Goal: Task Accomplishment & Management: Use online tool/utility

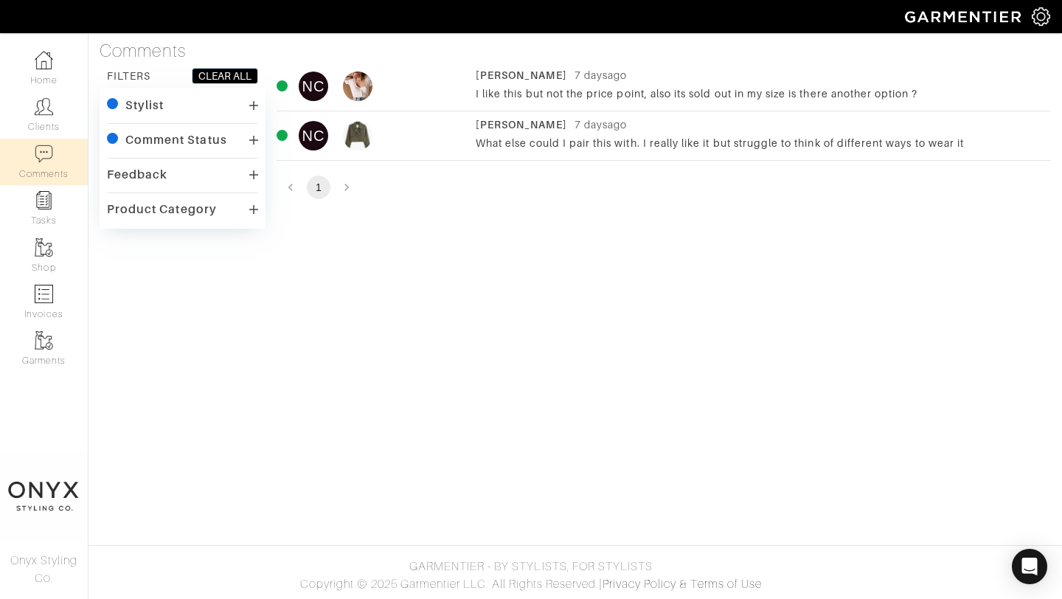
click at [668, 134] on div "Nicole Campagna 7 days ago What else could I pair this with. I really like it b…" at bounding box center [760, 135] width 568 height 37
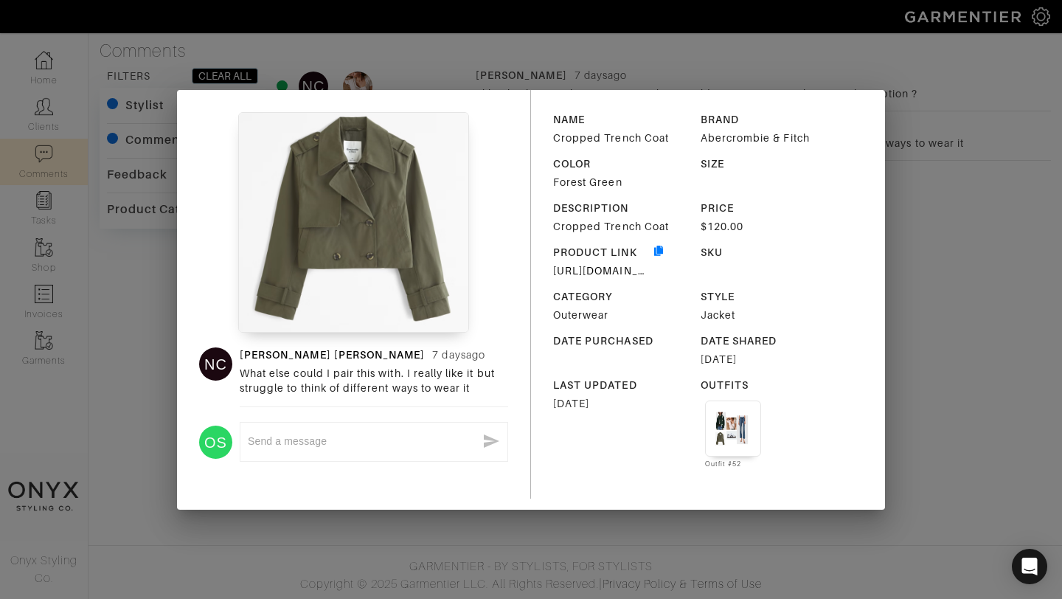
click at [359, 448] on textarea at bounding box center [362, 442] width 229 height 14
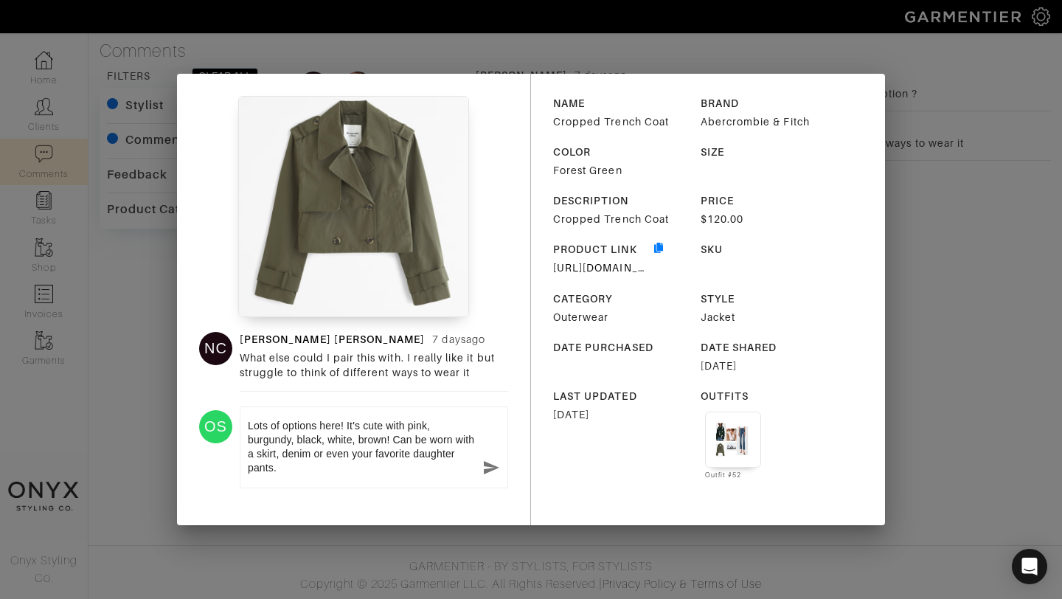
type textarea "Lots of options here! It's cute with pink, burgundy, black, white, brown! Can b…"
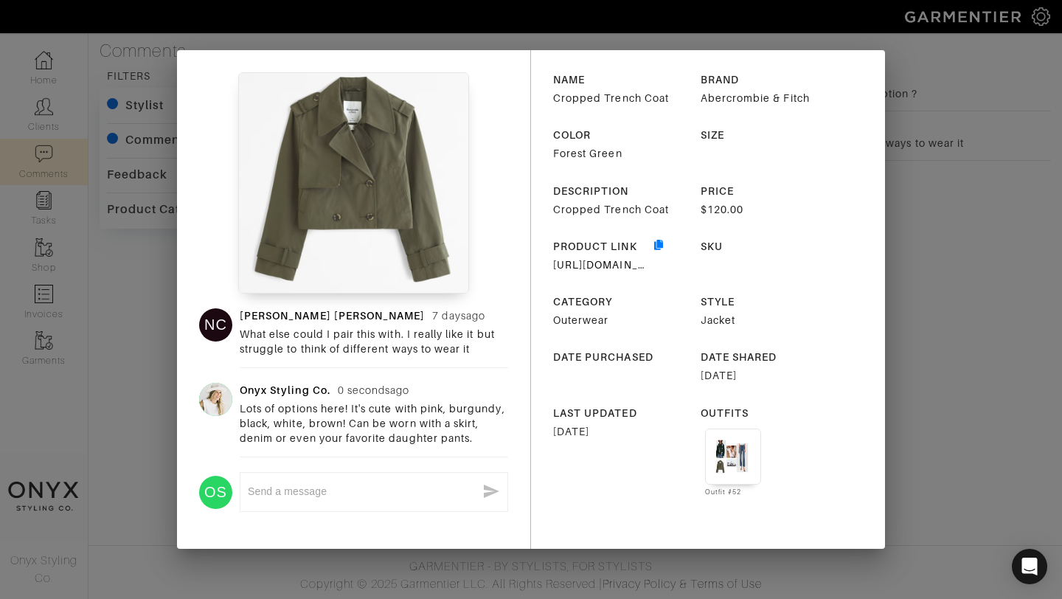
click at [972, 381] on div "NC Nicole Campagna 7 days ago What else could I pair this with. I really like i…" at bounding box center [531, 299] width 1062 height 599
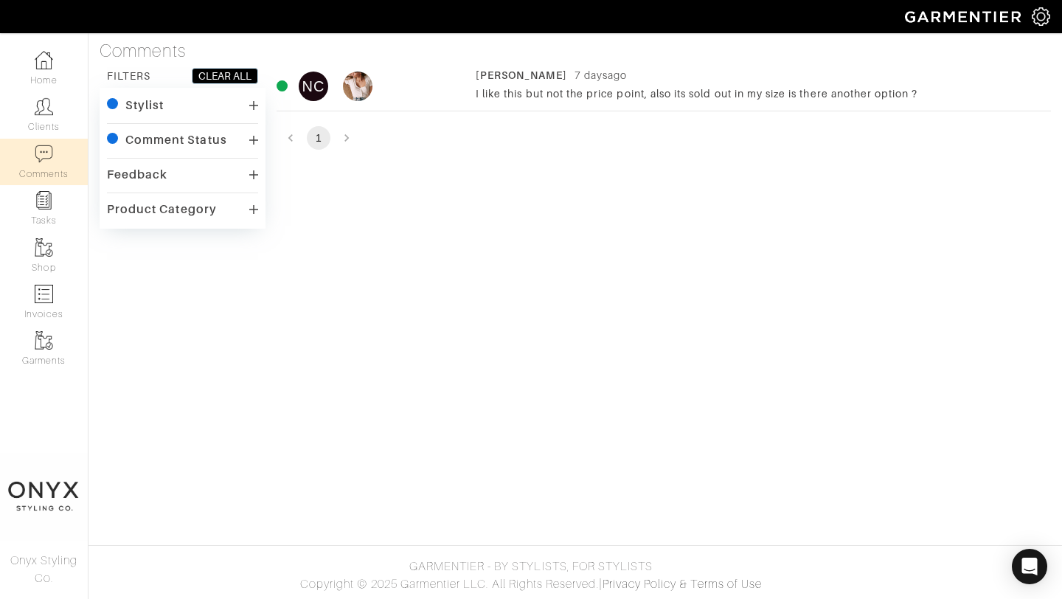
click at [624, 94] on div "I like this but not the price point, also its sold out in my size is there anot…" at bounding box center [760, 93] width 568 height 15
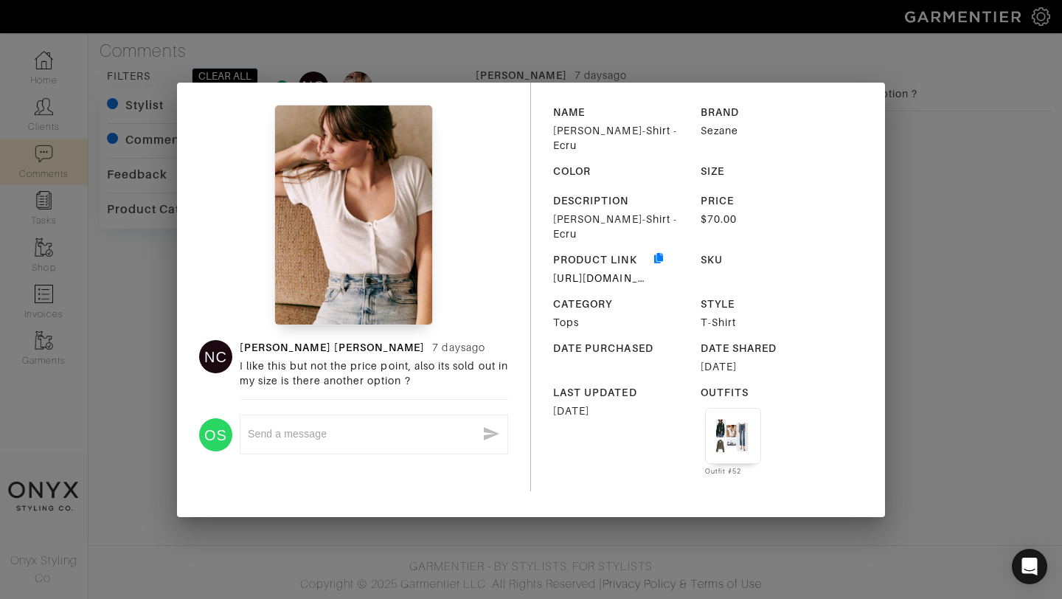
click at [924, 231] on div "NC Nicole Campagna 7 days ago I like this but not the price point, also its sol…" at bounding box center [531, 299] width 1062 height 599
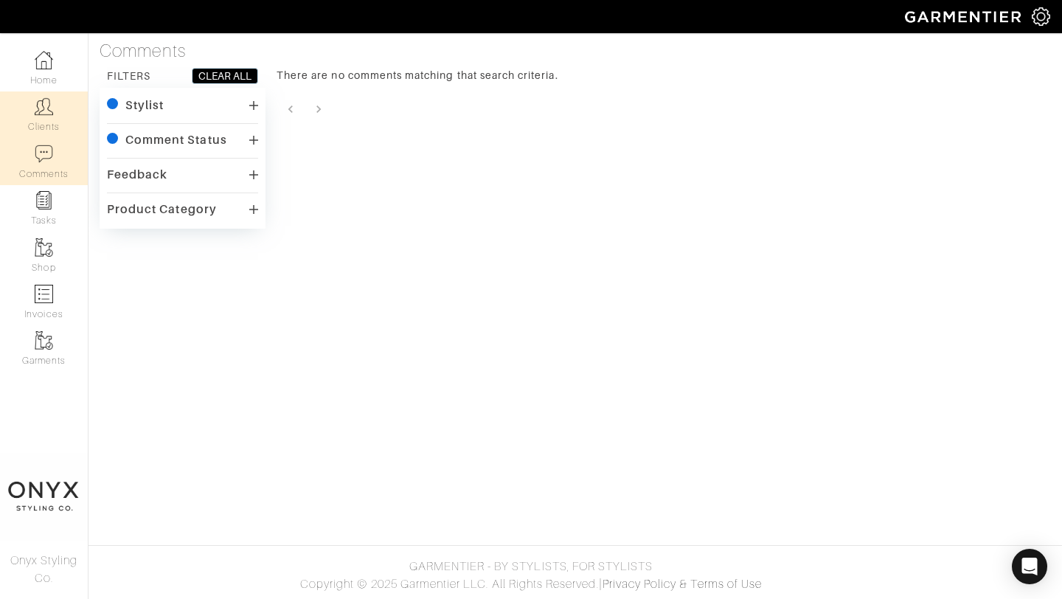
click at [44, 128] on link "Clients" at bounding box center [44, 114] width 88 height 46
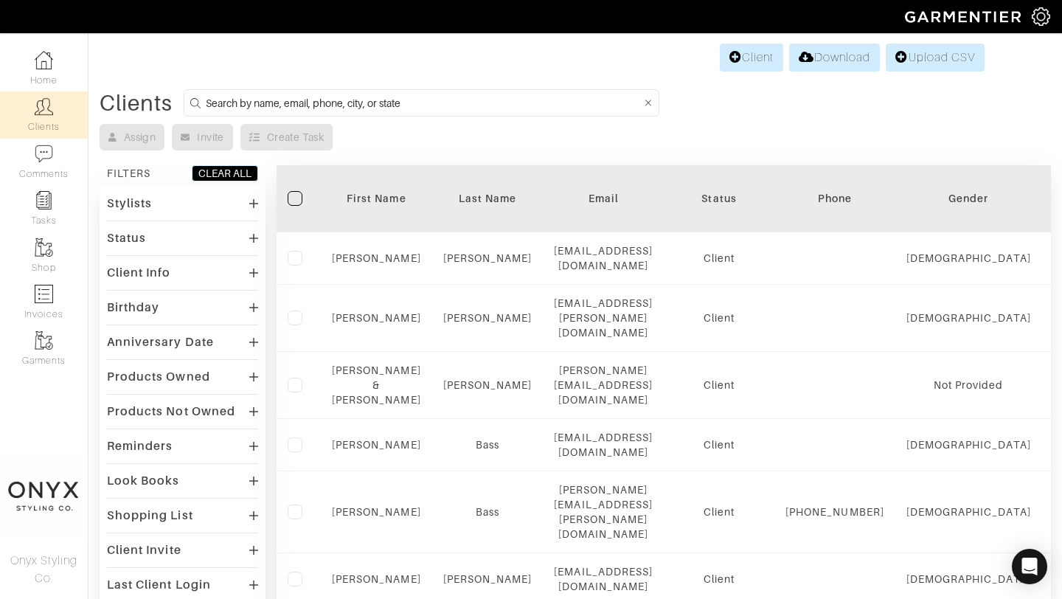
click at [482, 105] on input at bounding box center [424, 103] width 436 height 18
type input "nicole"
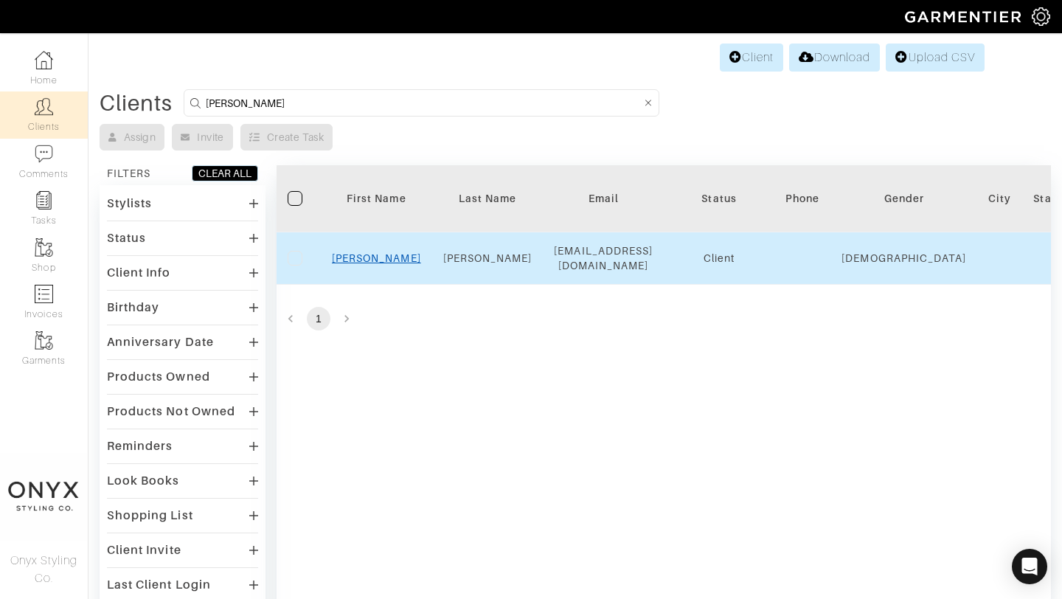
click at [366, 252] on link "Nicole" at bounding box center [376, 258] width 89 height 12
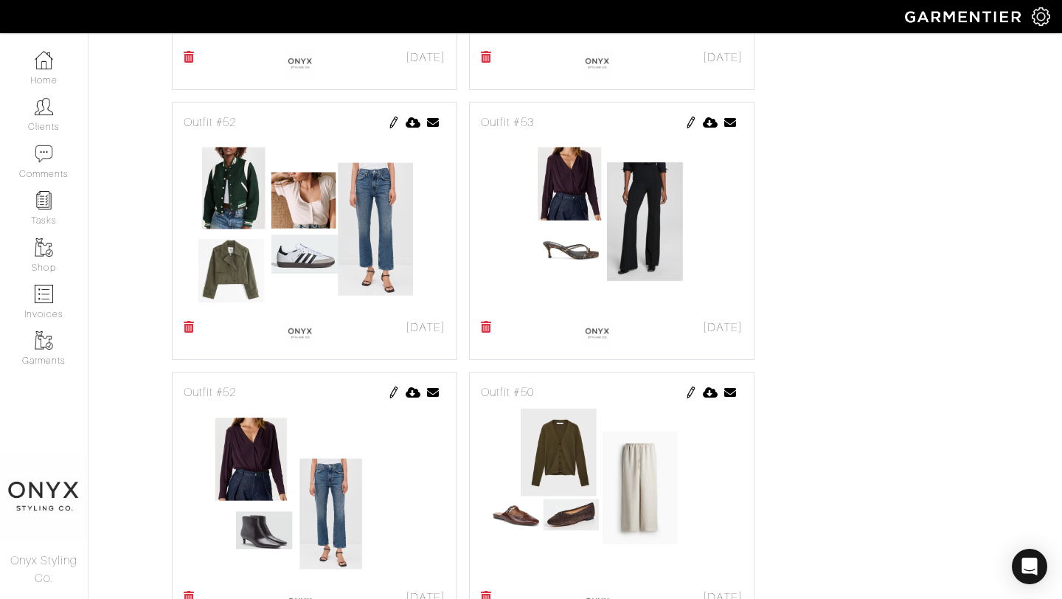
scroll to position [1104, 0]
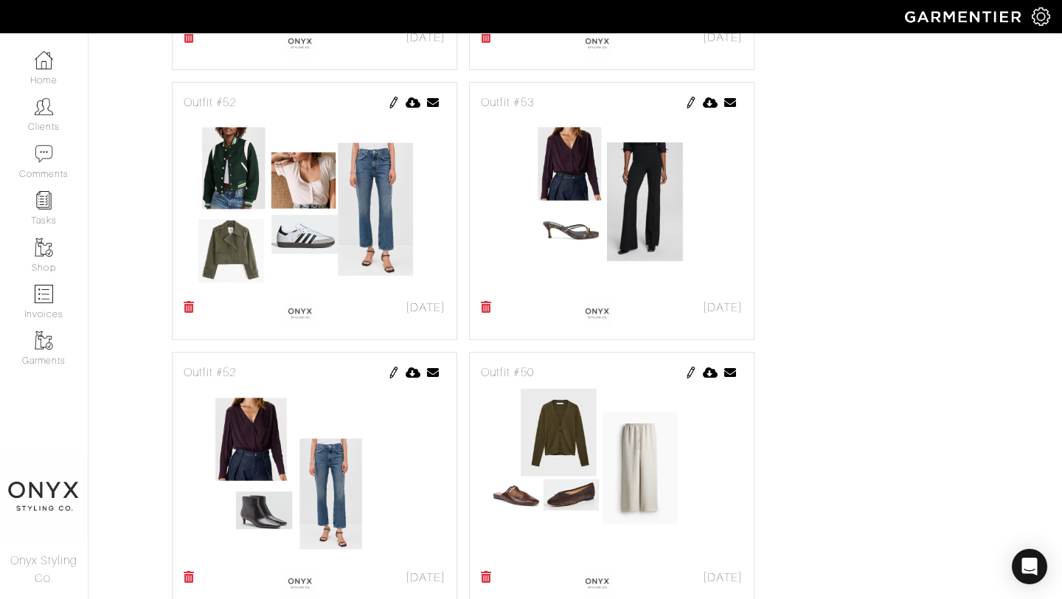
click at [396, 100] on img at bounding box center [394, 103] width 12 height 12
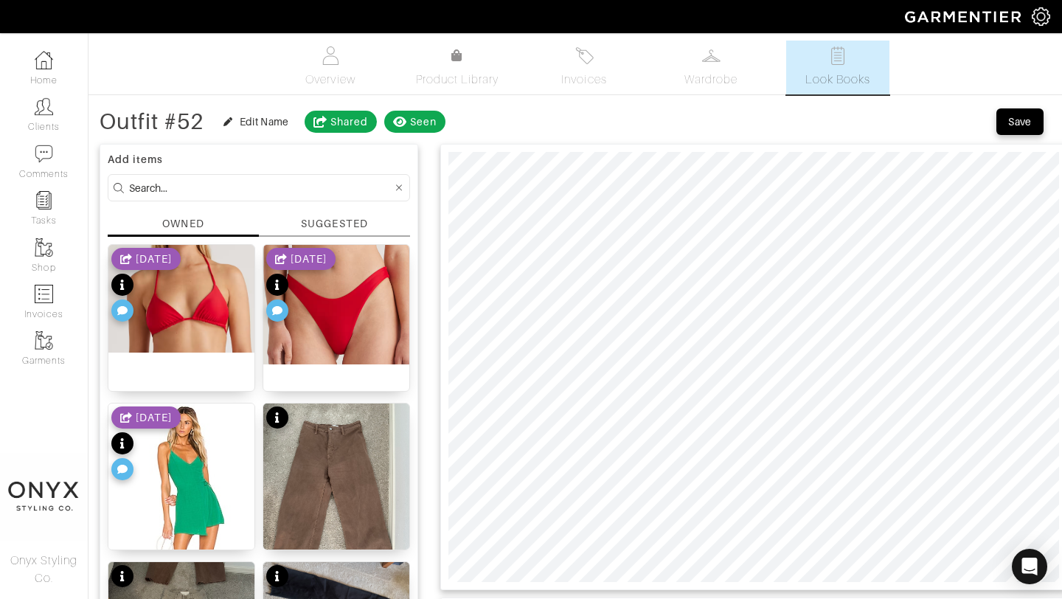
click at [350, 221] on div "SUGGESTED" at bounding box center [334, 223] width 66 height 15
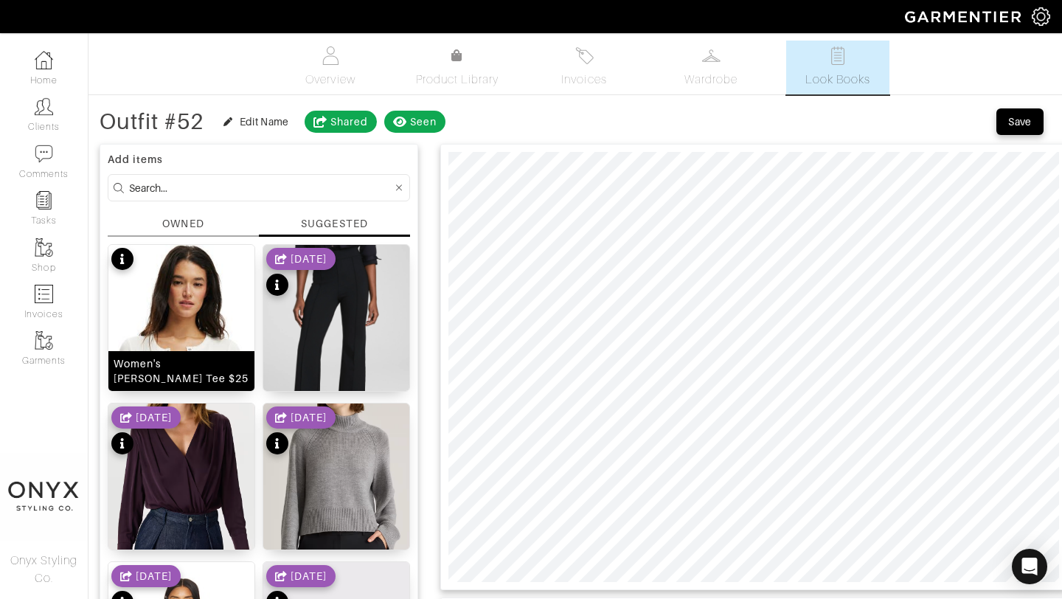
click at [206, 298] on img at bounding box center [181, 404] width 146 height 319
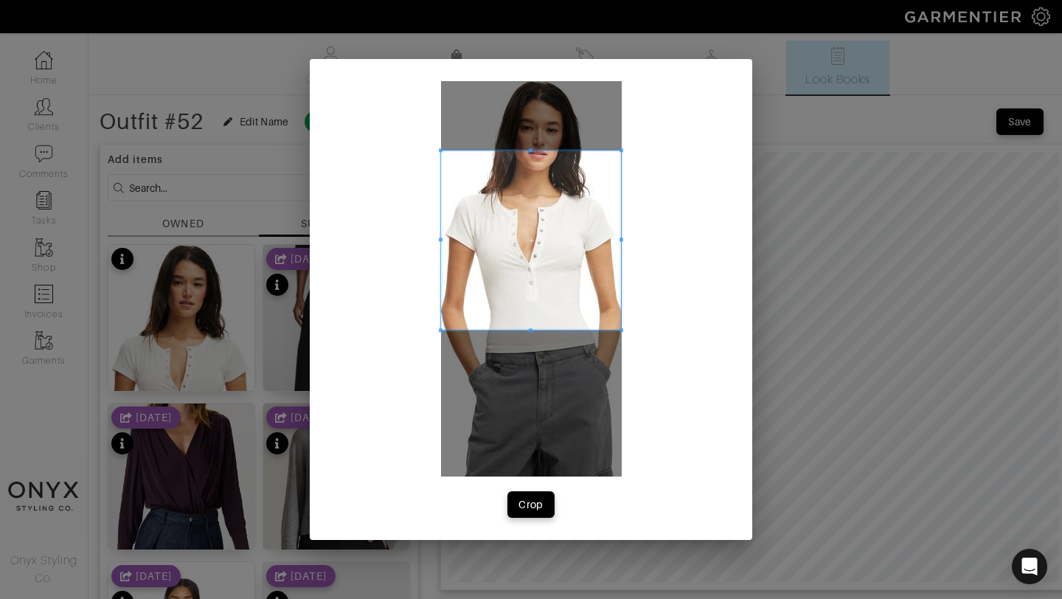
click at [626, 150] on div "Crop" at bounding box center [531, 299] width 443 height 481
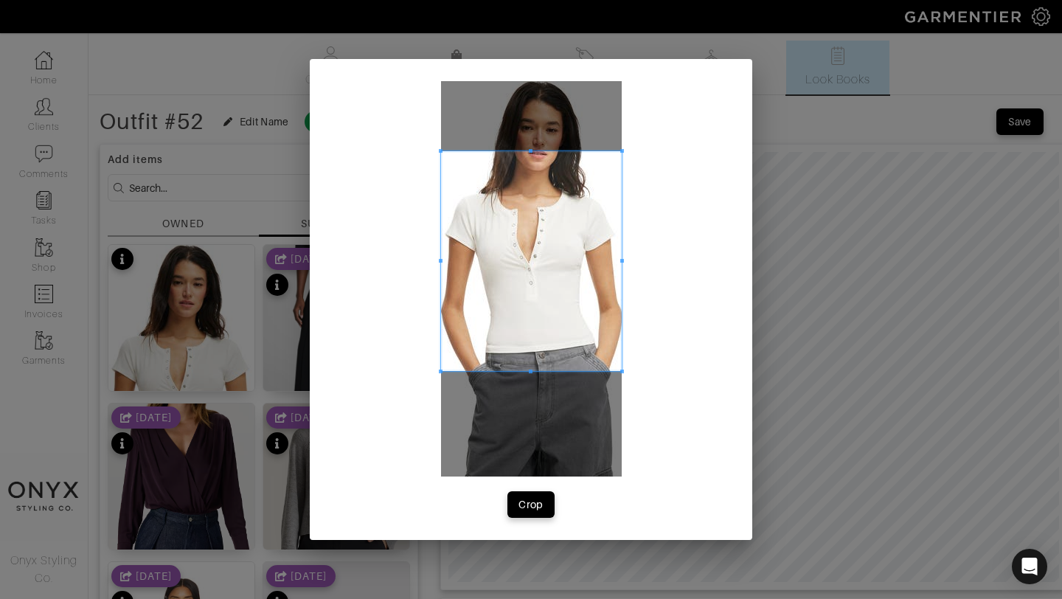
click at [624, 370] on span at bounding box center [622, 372] width 4 height 4
click at [542, 496] on button "Crop" at bounding box center [531, 504] width 47 height 27
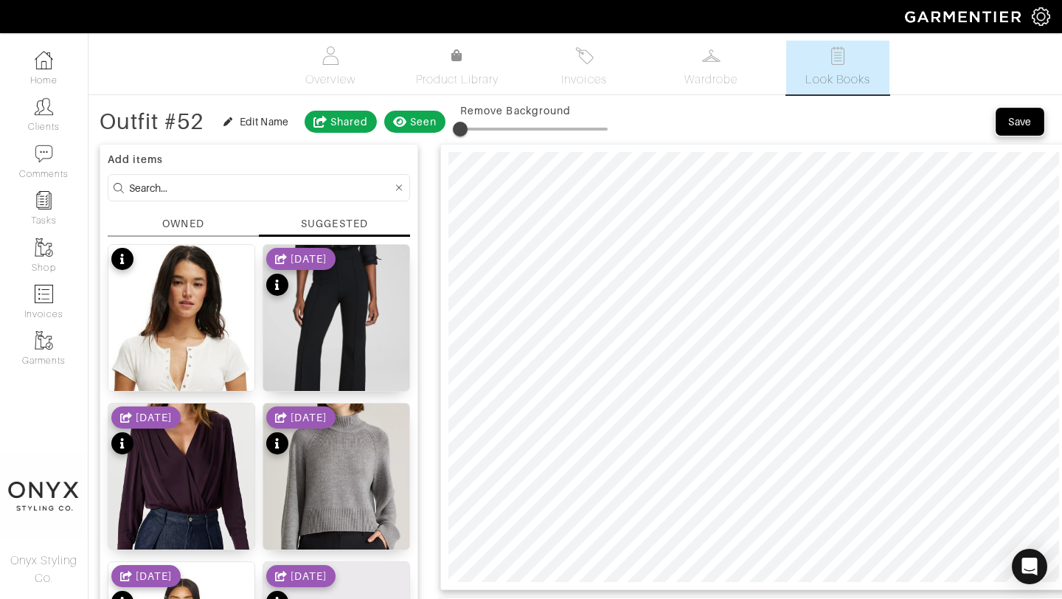
click at [1014, 122] on div "Save" at bounding box center [1021, 121] width 24 height 15
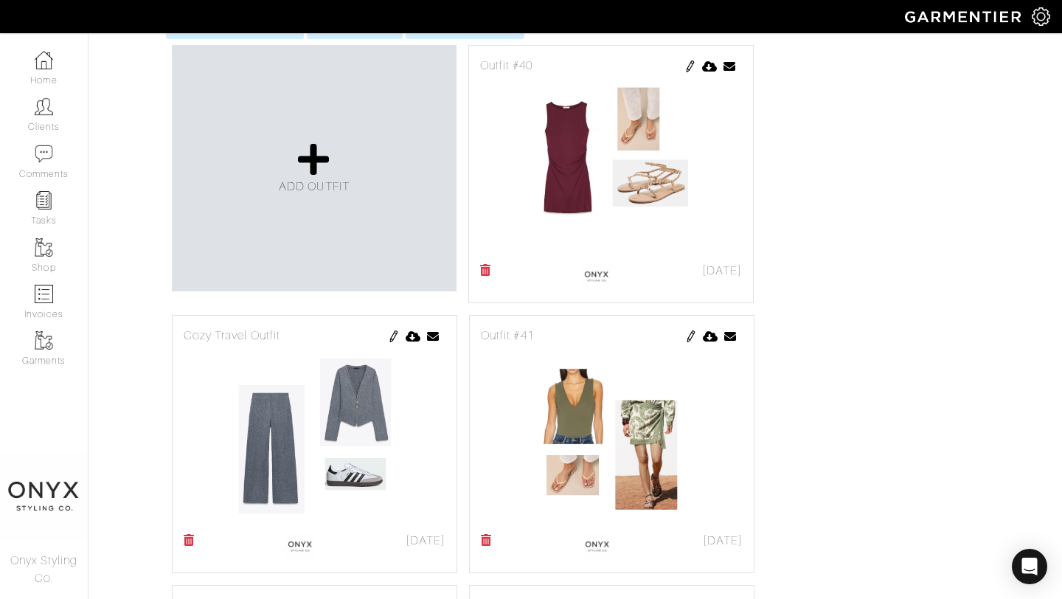
scroll to position [1823, 0]
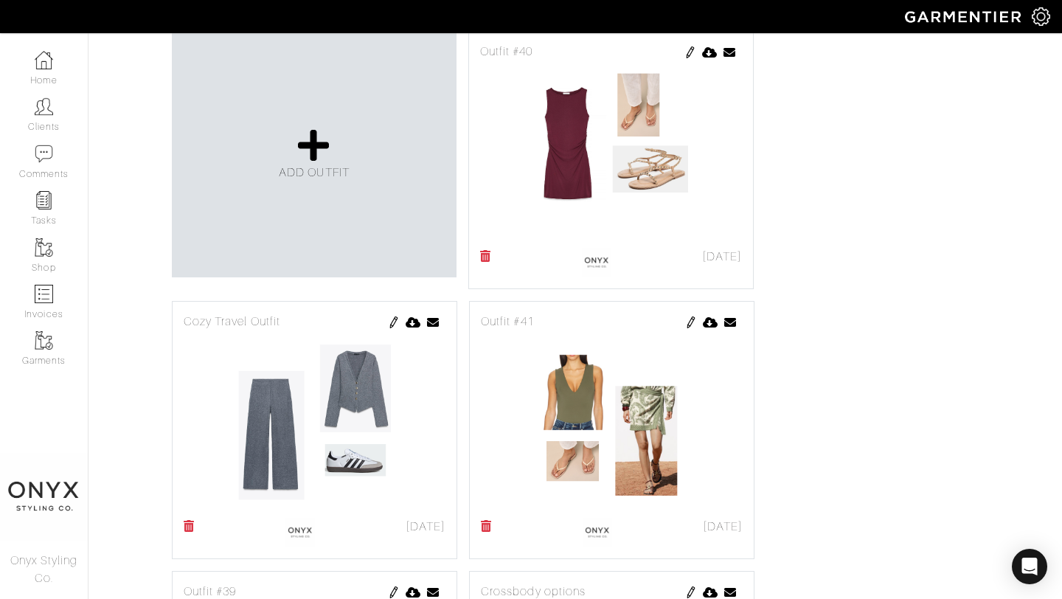
click at [488, 257] on icon at bounding box center [485, 256] width 11 height 12
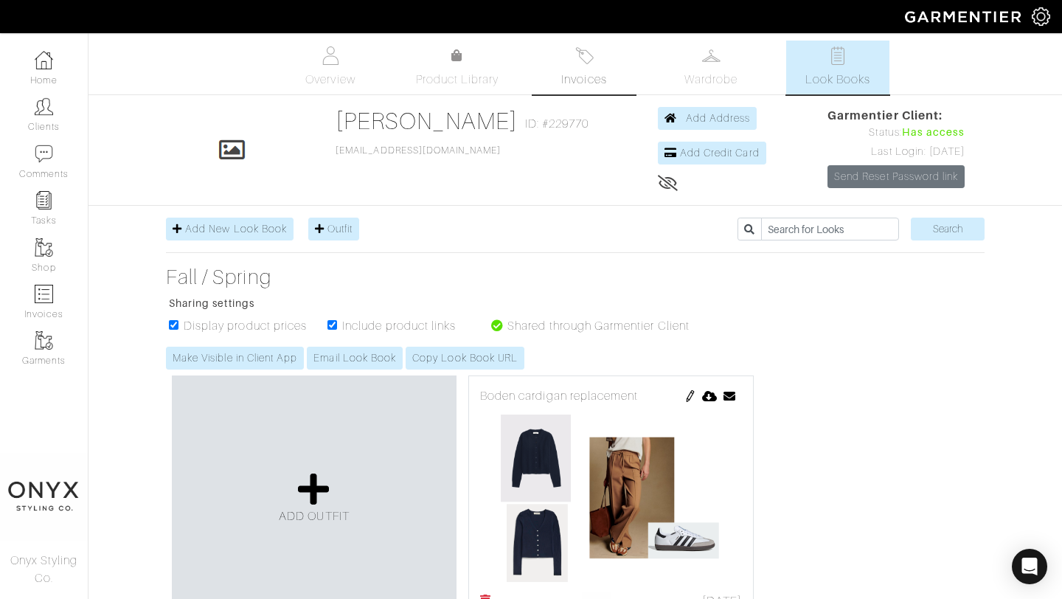
click at [584, 78] on span "Invoices" at bounding box center [583, 80] width 45 height 18
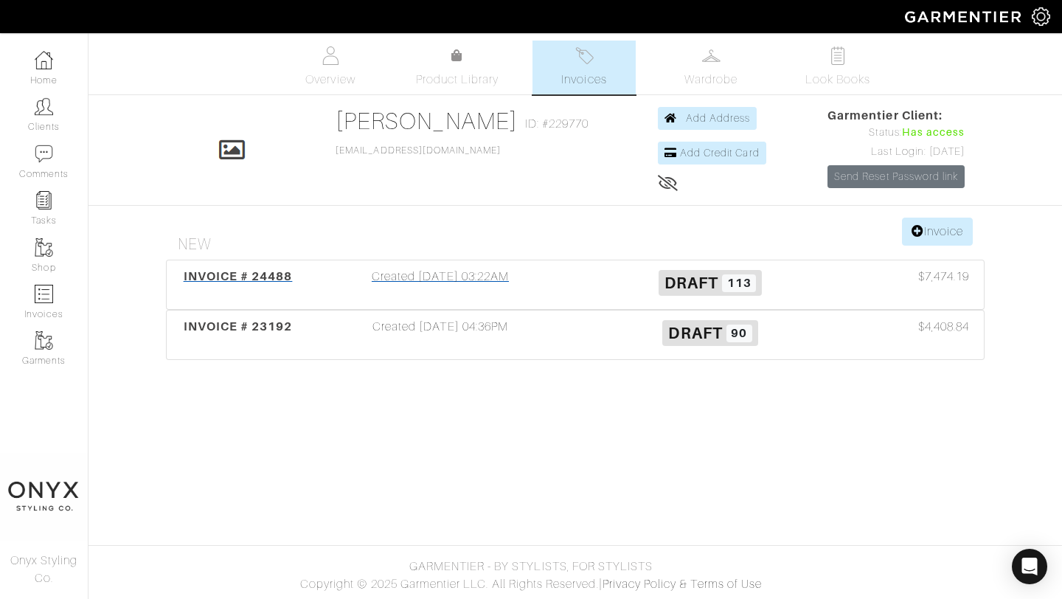
click at [249, 272] on span "INVOICE # 24488" at bounding box center [238, 276] width 109 height 14
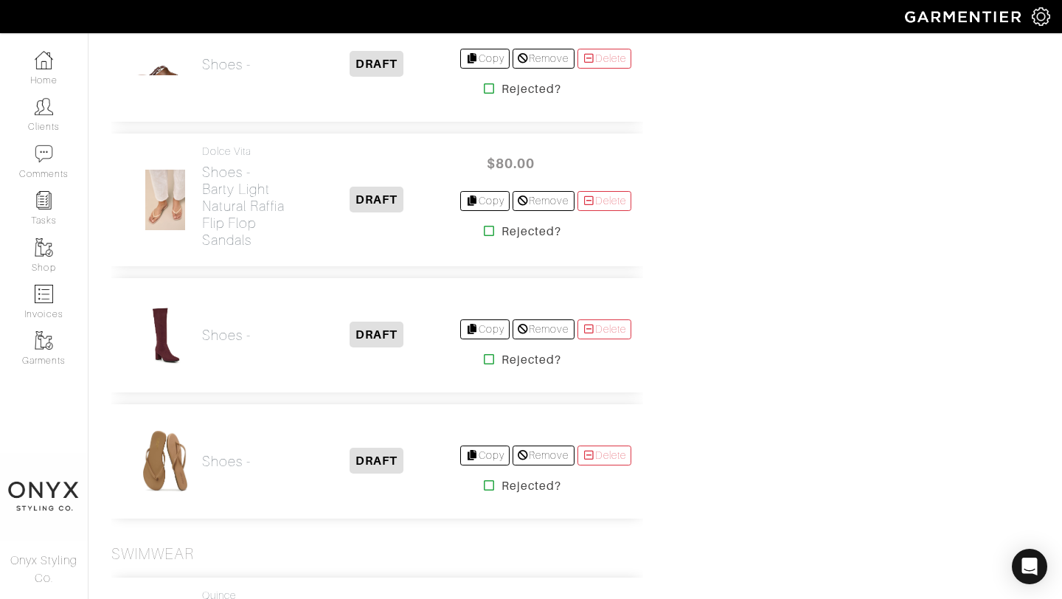
scroll to position [15185, 0]
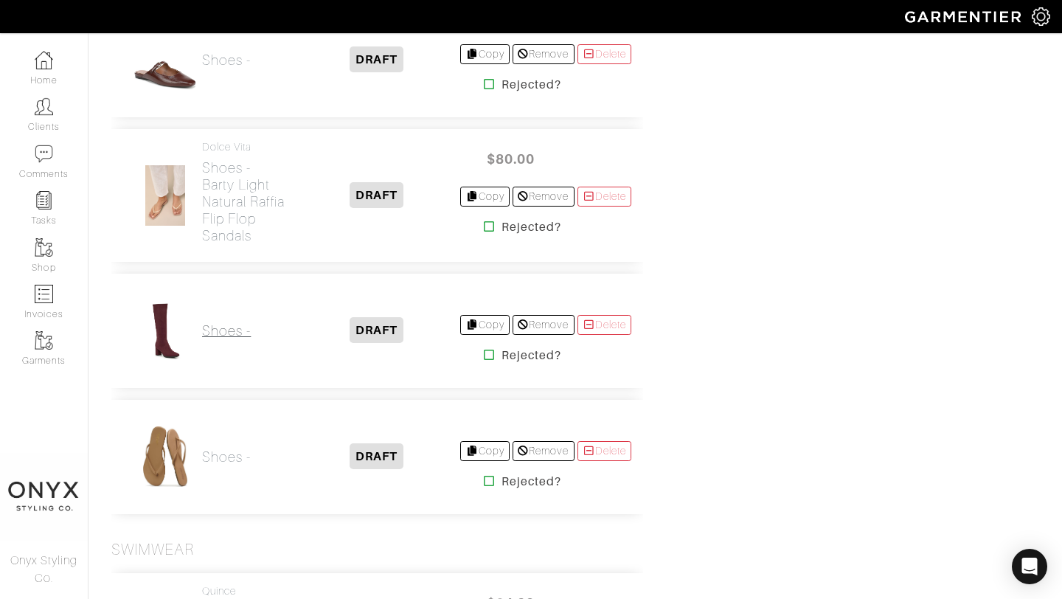
click at [232, 339] on h2 "Shoes -" at bounding box center [226, 330] width 49 height 17
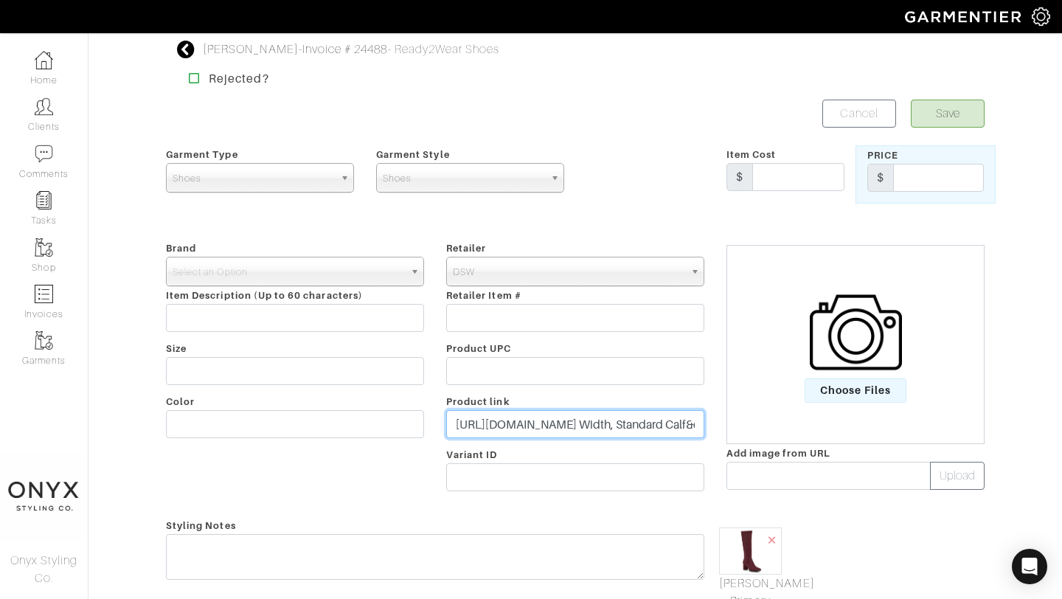
click at [601, 428] on input "https://www.dsw.com/product/aerosoles-micah-boot/522597?activeColor=315&size=9.…" at bounding box center [575, 424] width 258 height 28
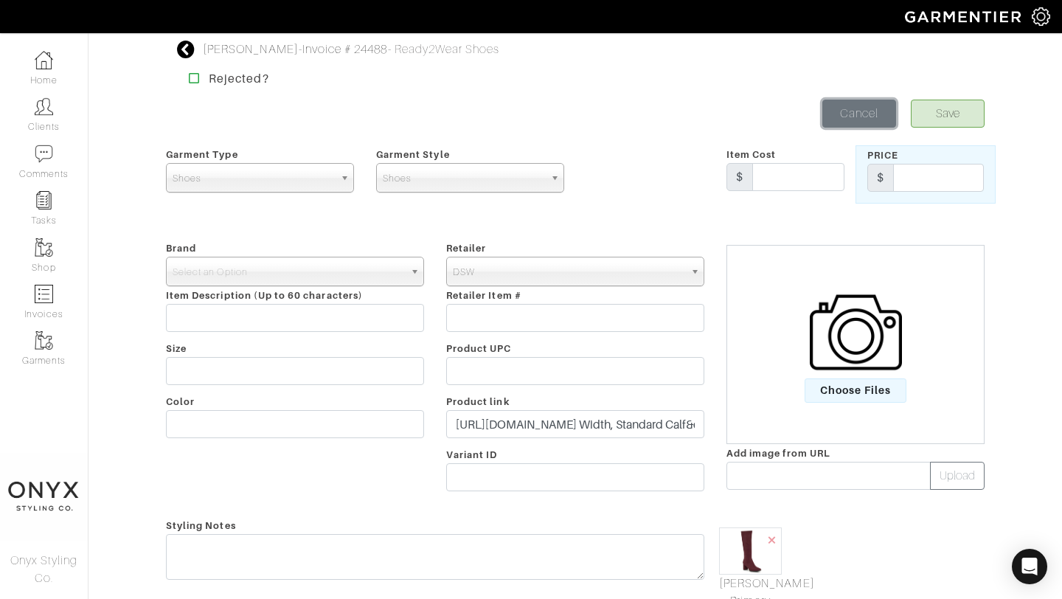
click at [865, 112] on link "Cancel" at bounding box center [860, 114] width 74 height 28
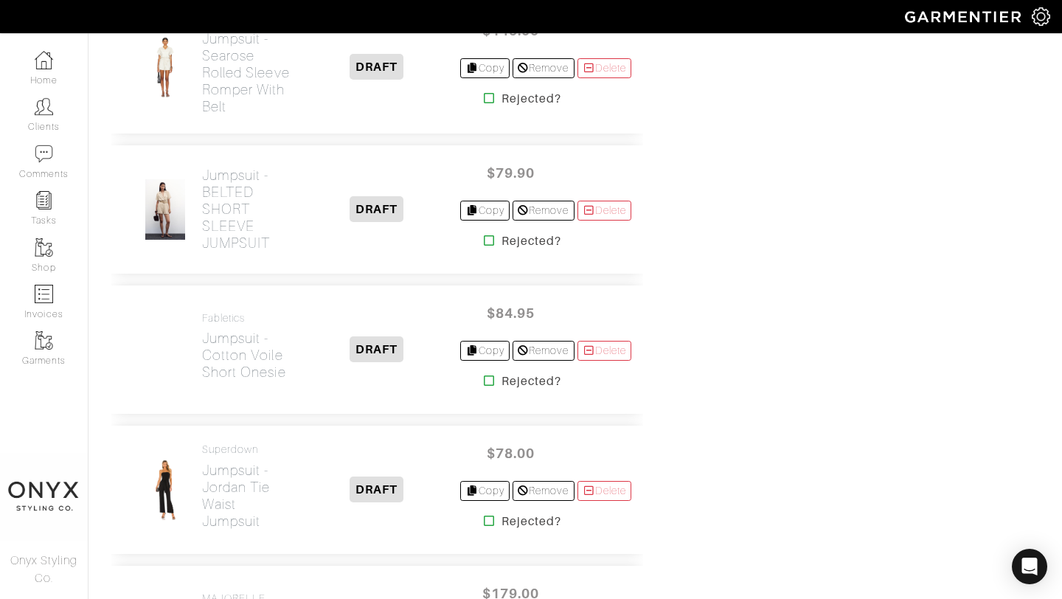
scroll to position [12996, 0]
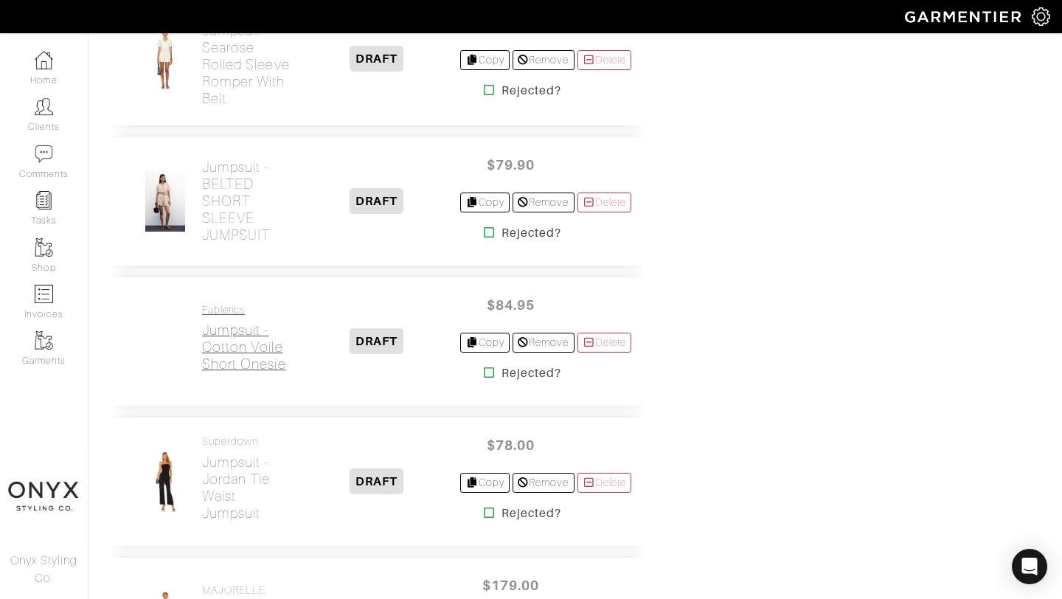
click at [229, 373] on h2 "Jumpsuit - Cotton Voile Short Onesie" at bounding box center [247, 347] width 91 height 51
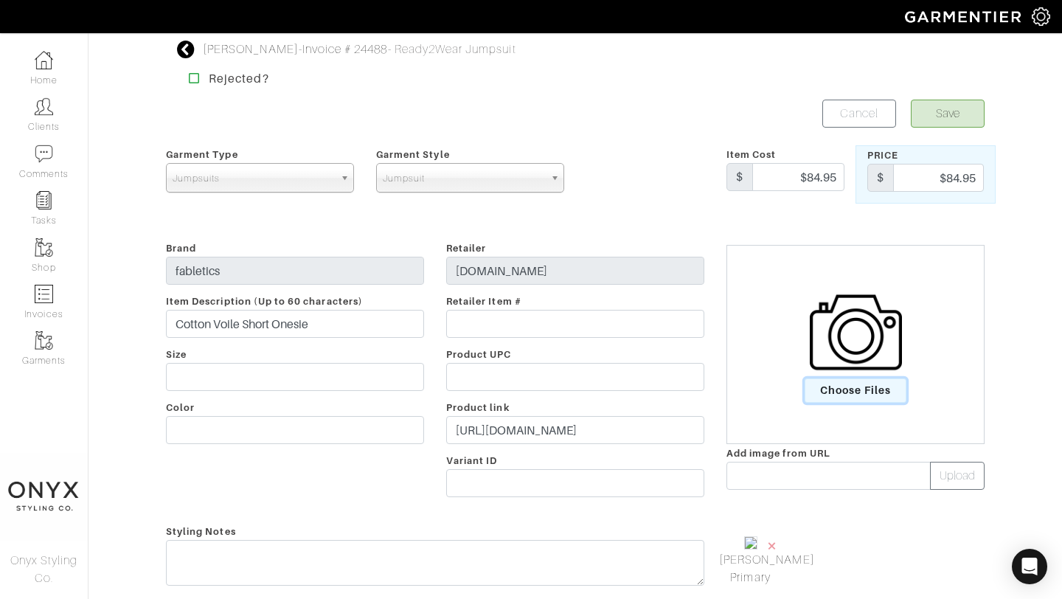
click at [860, 387] on span "Choose Files" at bounding box center [856, 390] width 103 height 24
click at [0, 0] on input "Choose Files" at bounding box center [0, 0] width 0 height 0
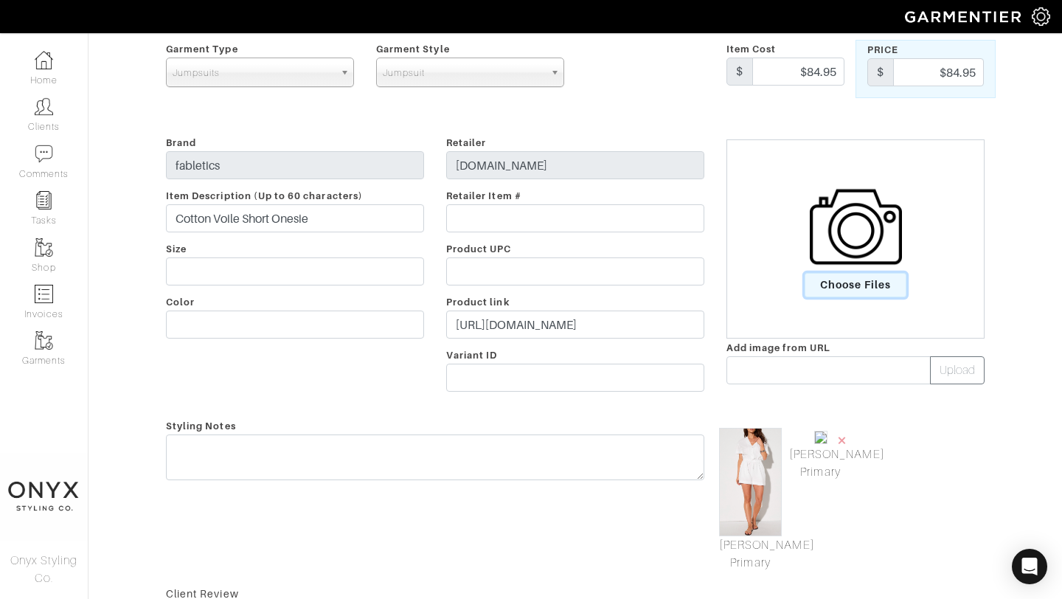
scroll to position [193, 0]
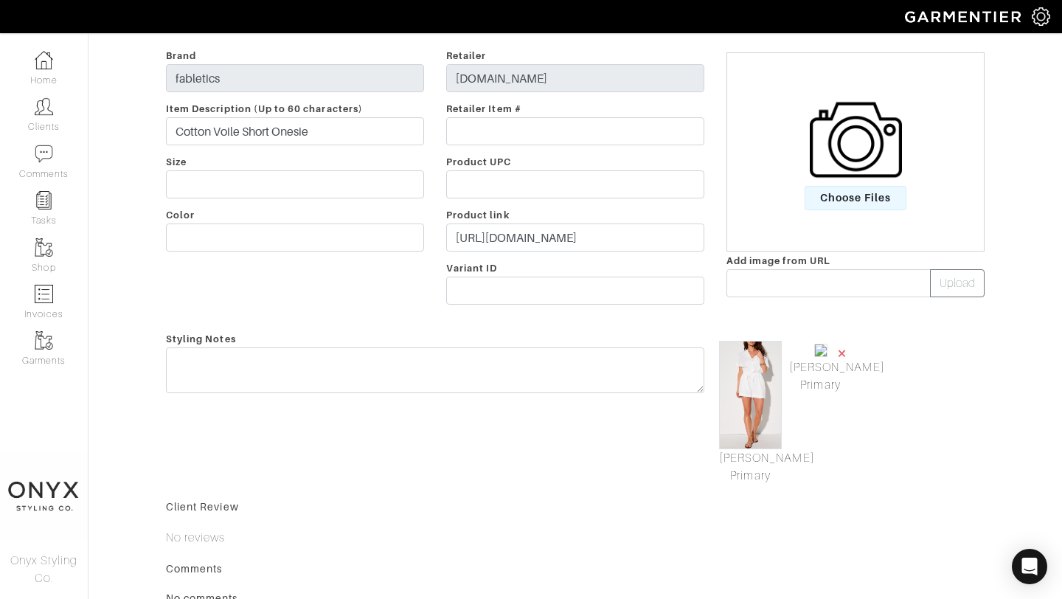
click at [841, 353] on span "×" at bounding box center [843, 353] width 12 height 20
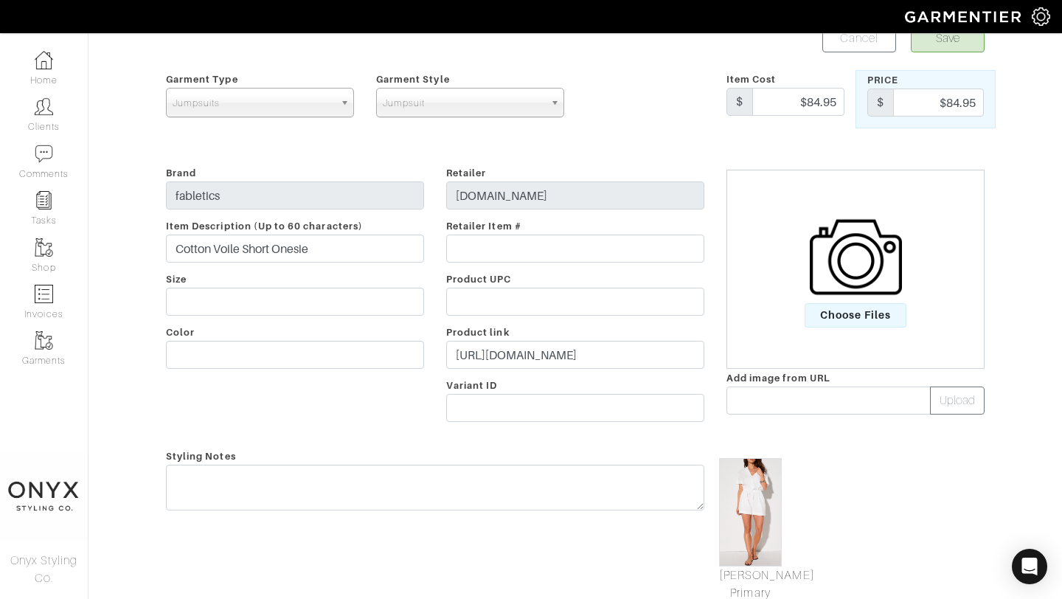
scroll to position [33, 0]
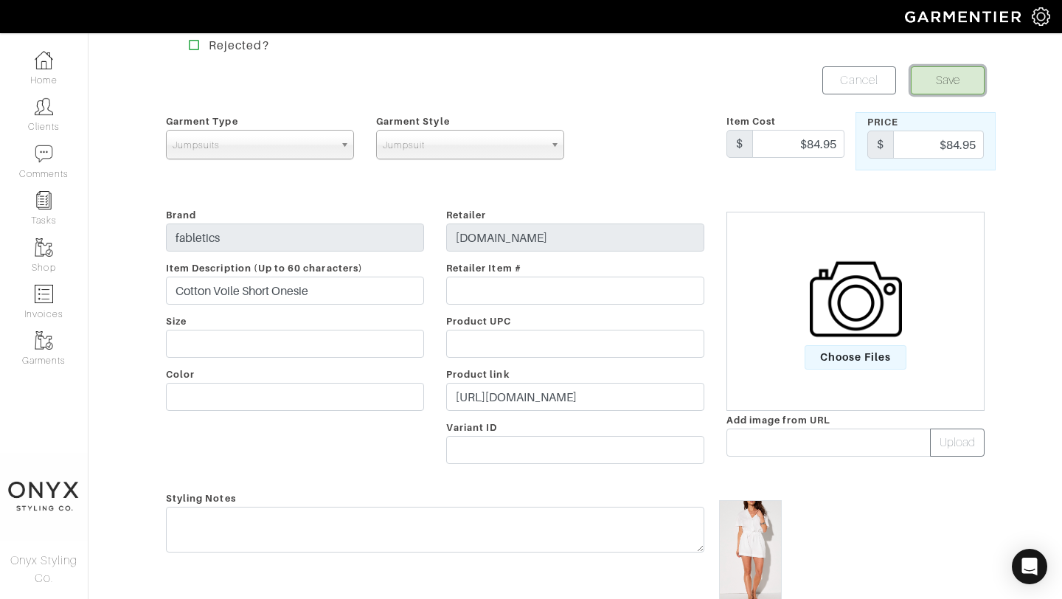
click at [960, 75] on button "Save" at bounding box center [948, 80] width 74 height 28
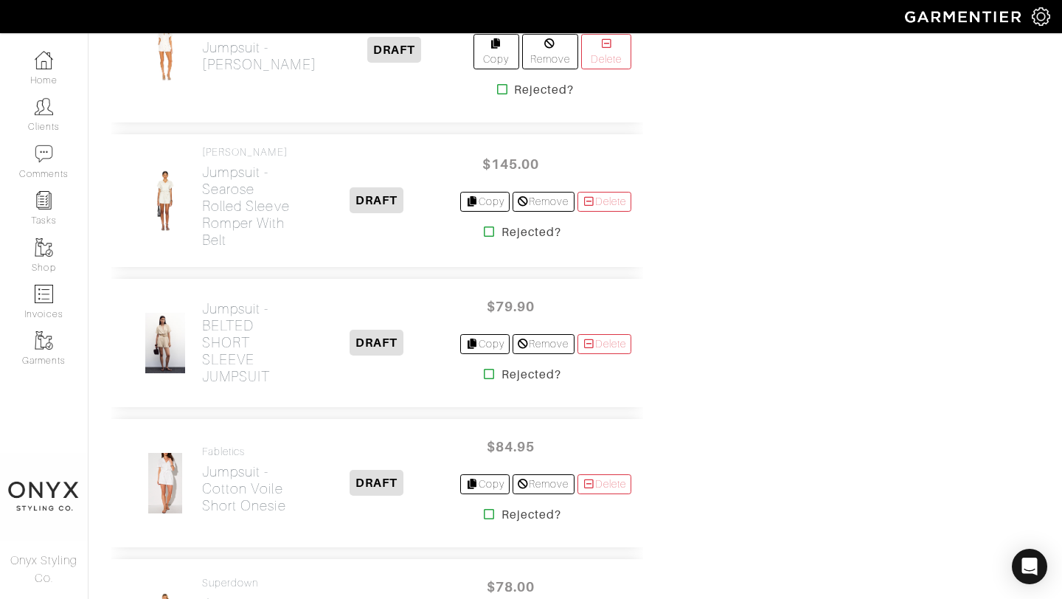
scroll to position [12869, 0]
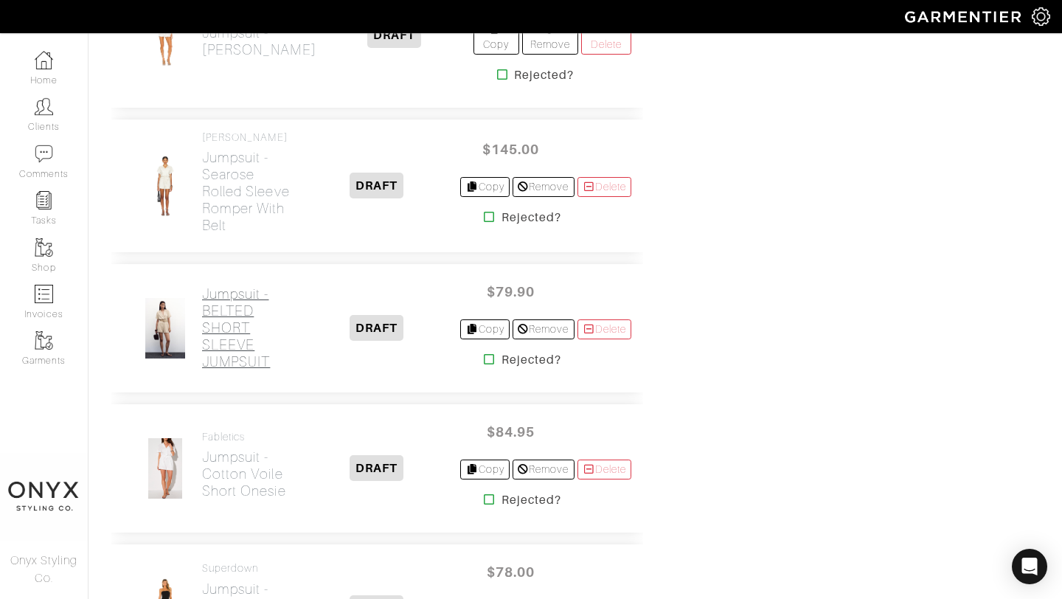
click at [233, 363] on h2 "Jumpsuit - BELTED SHORT SLEEVE JUMPSUIT" at bounding box center [247, 328] width 91 height 85
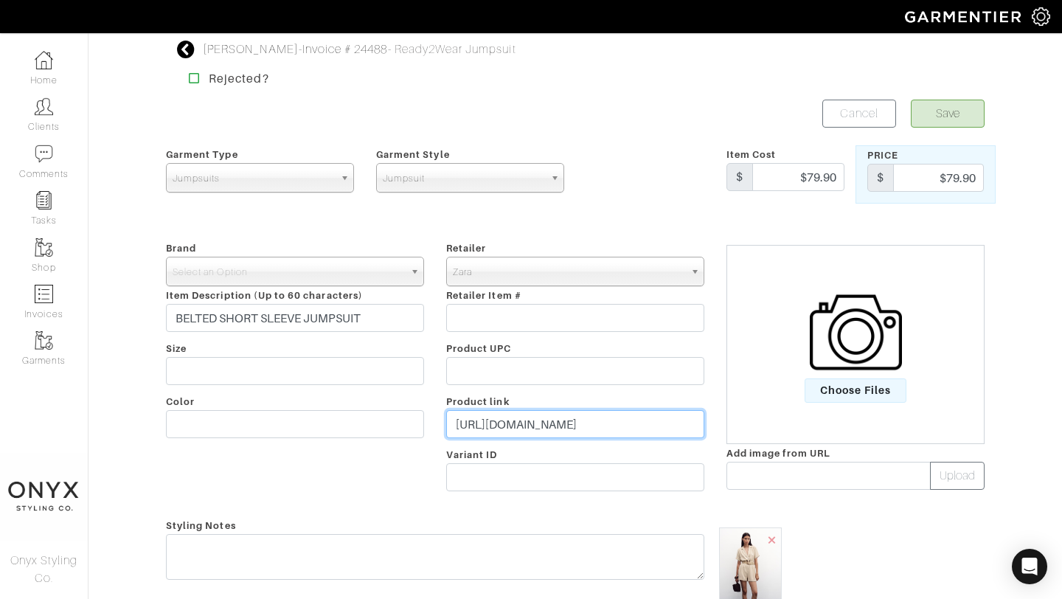
click at [601, 420] on input "[URL][DOMAIN_NAME]" at bounding box center [575, 424] width 258 height 28
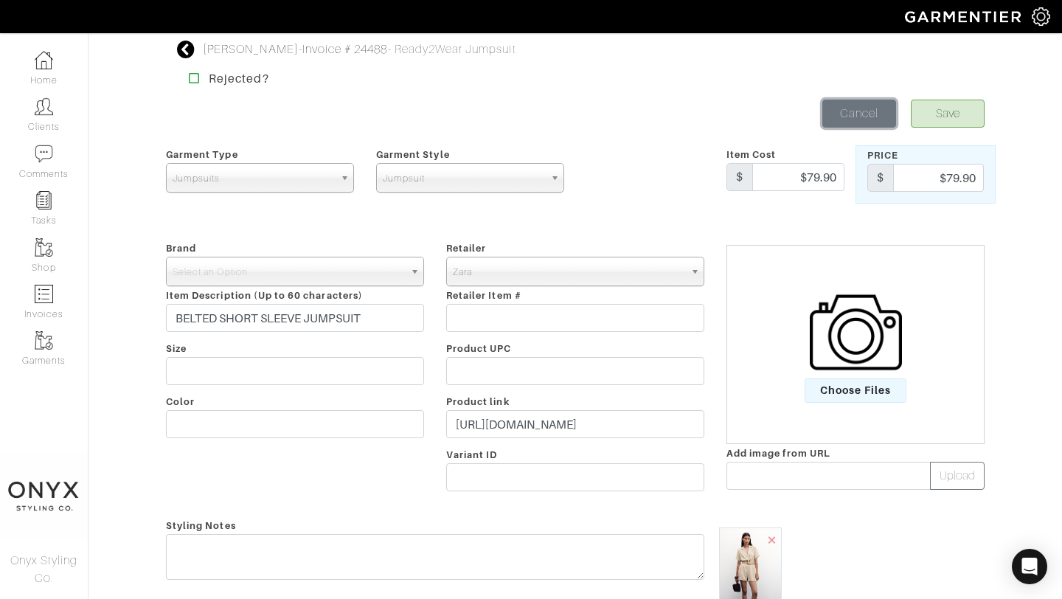
click at [876, 117] on link "Cancel" at bounding box center [860, 114] width 74 height 28
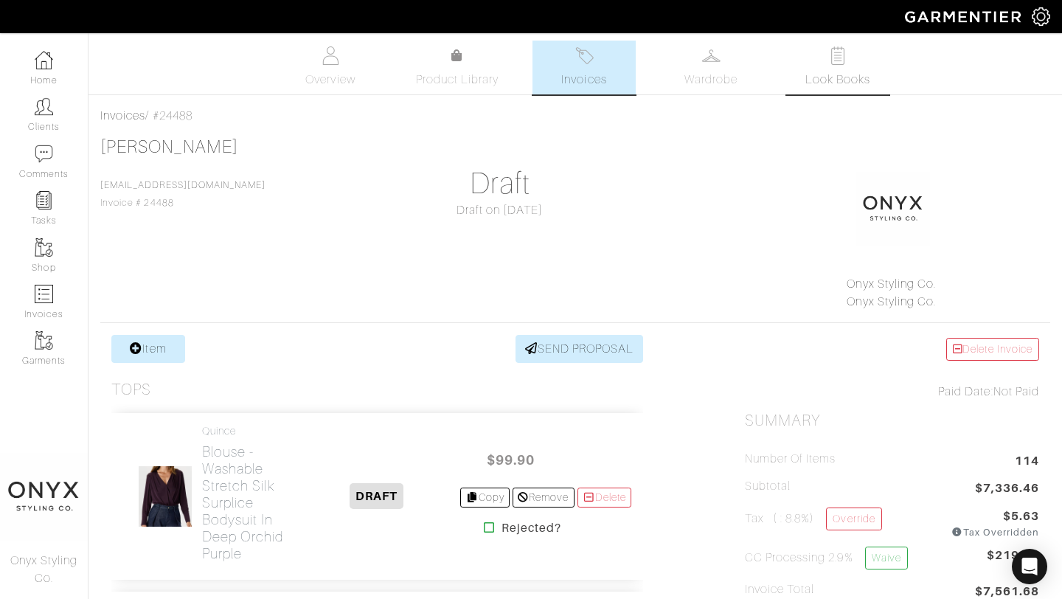
click at [843, 81] on span "Look Books" at bounding box center [839, 80] width 66 height 18
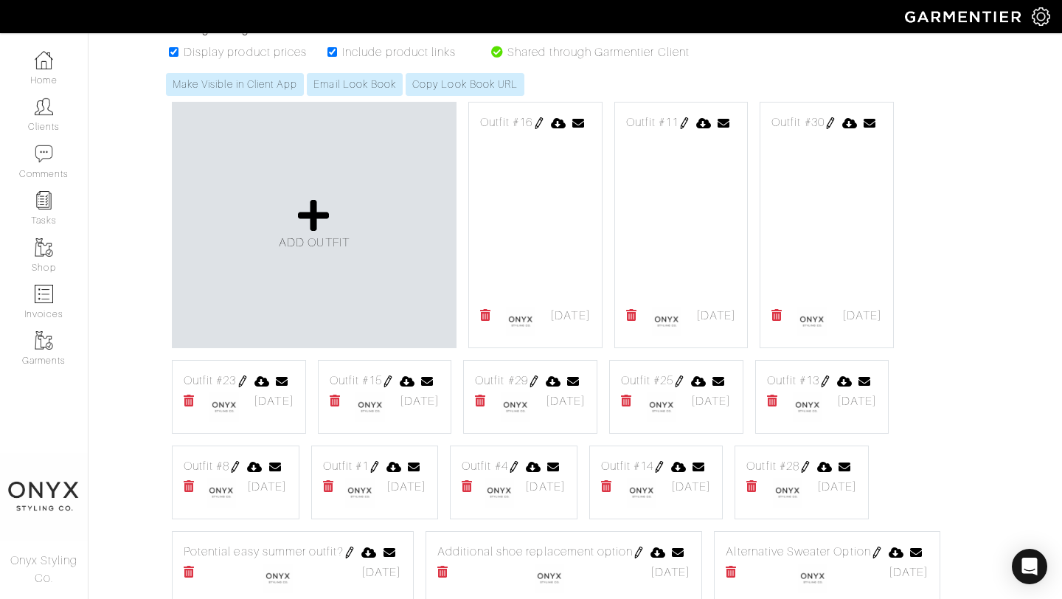
scroll to position [1668, 0]
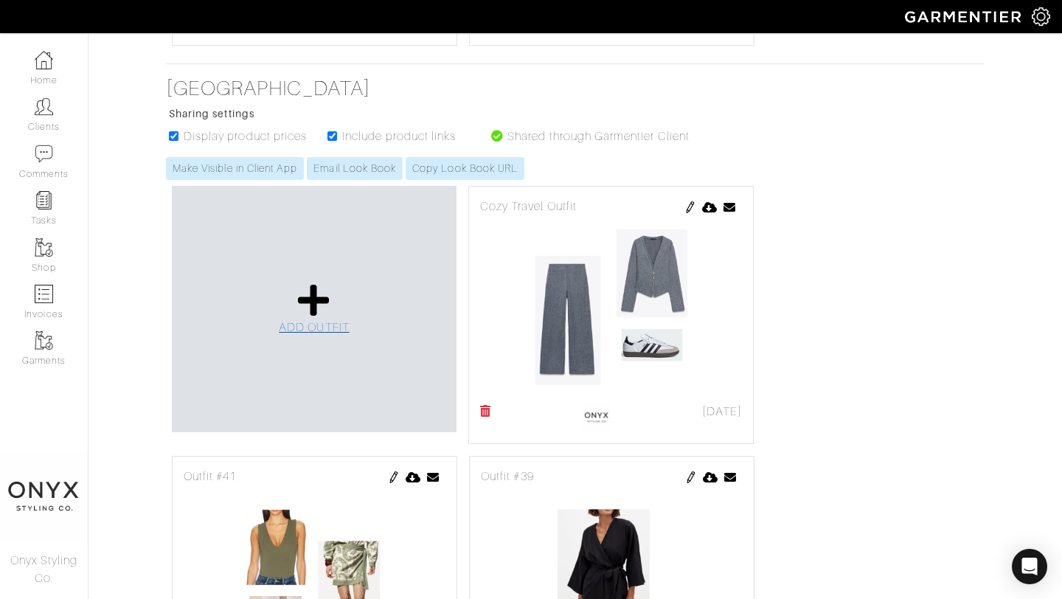
click at [304, 308] on icon at bounding box center [314, 300] width 32 height 35
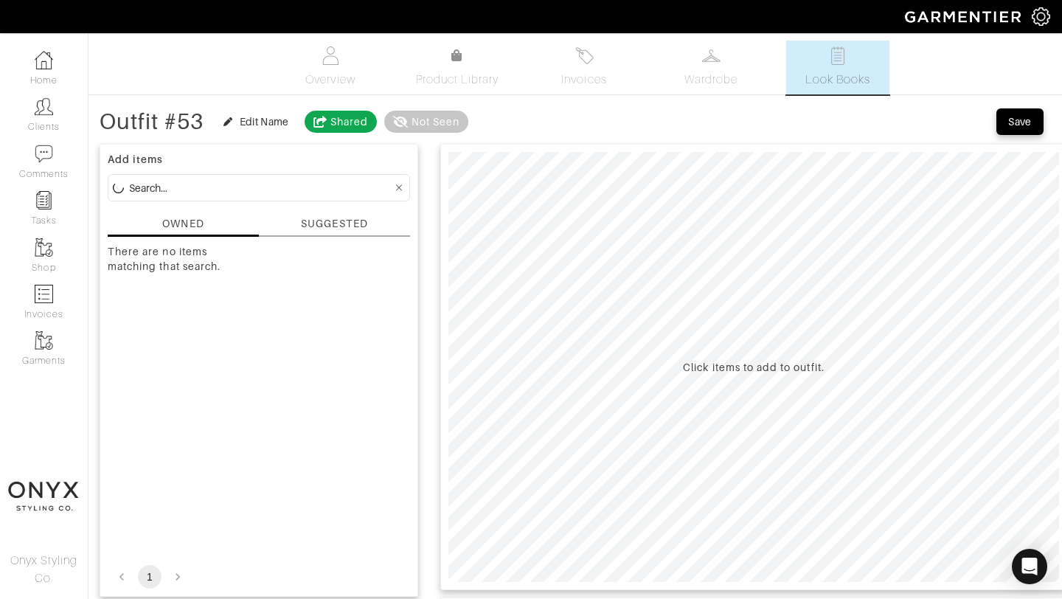
click at [347, 230] on div "SUGGESTED" at bounding box center [334, 223] width 66 height 15
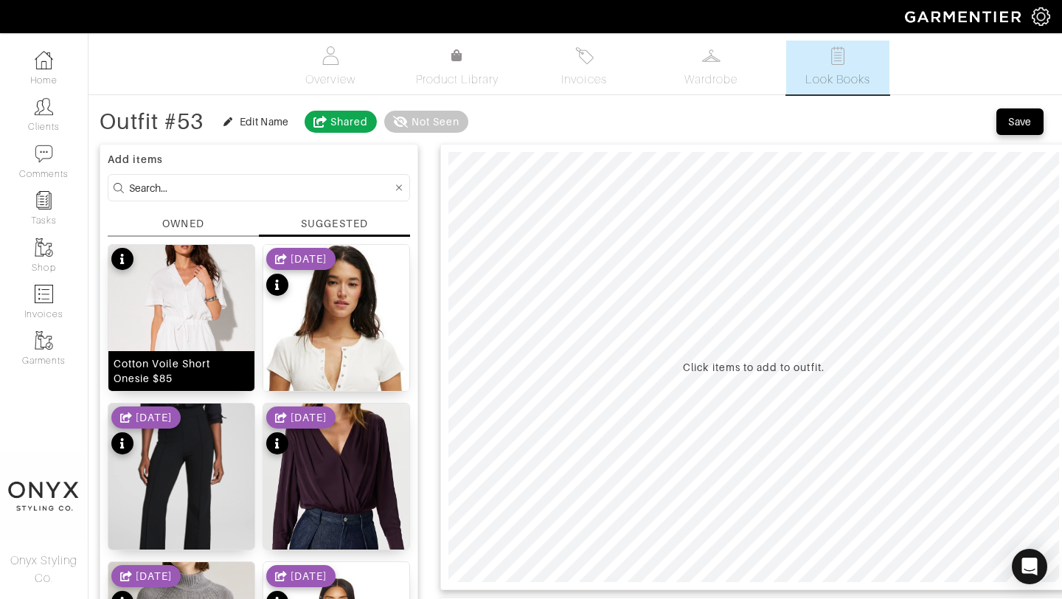
click at [204, 288] on img at bounding box center [181, 372] width 146 height 255
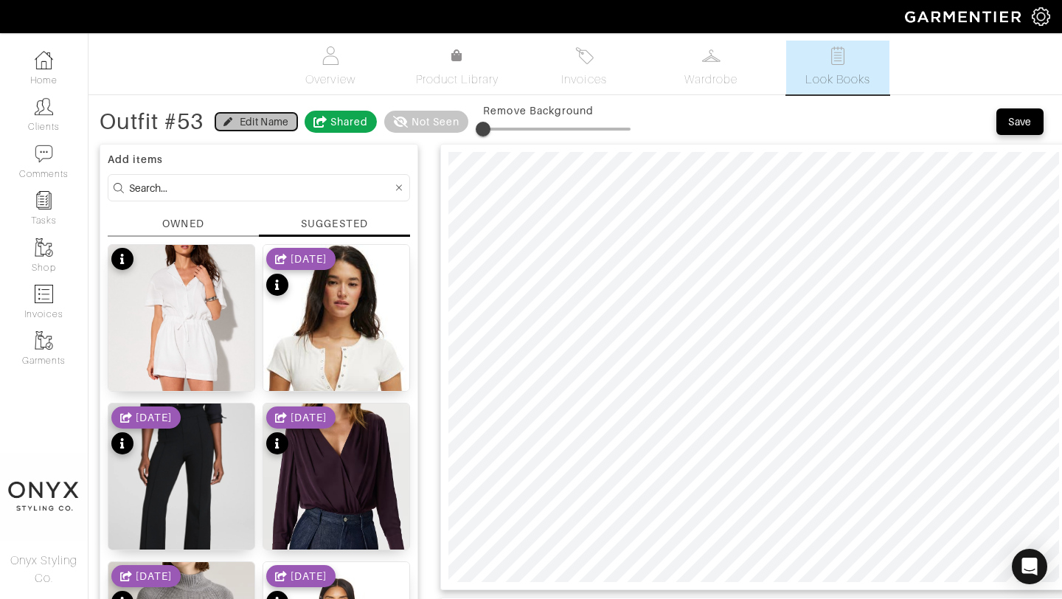
click at [266, 128] on div "Edit Name" at bounding box center [264, 121] width 49 height 15
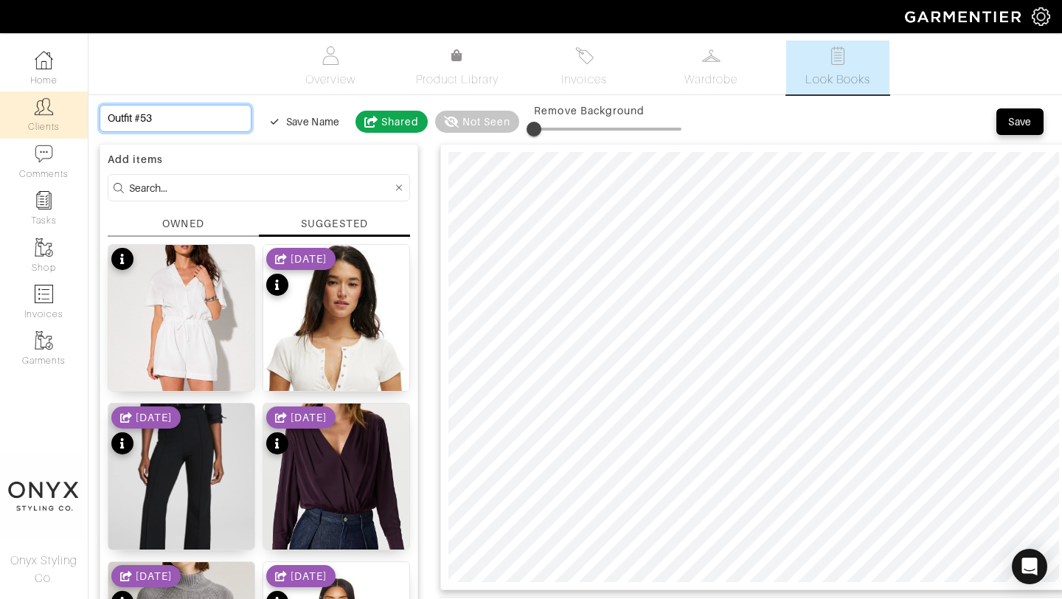
drag, startPoint x: 207, startPoint y: 124, endPoint x: 83, endPoint y: 118, distance: 124.1
type input "O"
type input "On"
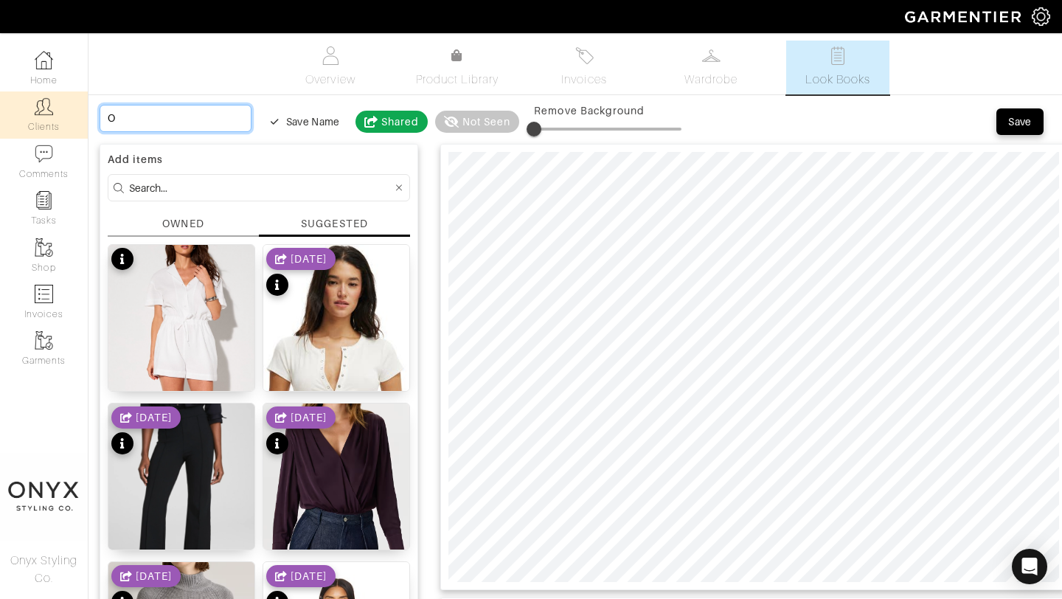
type input "On"
type input "One"
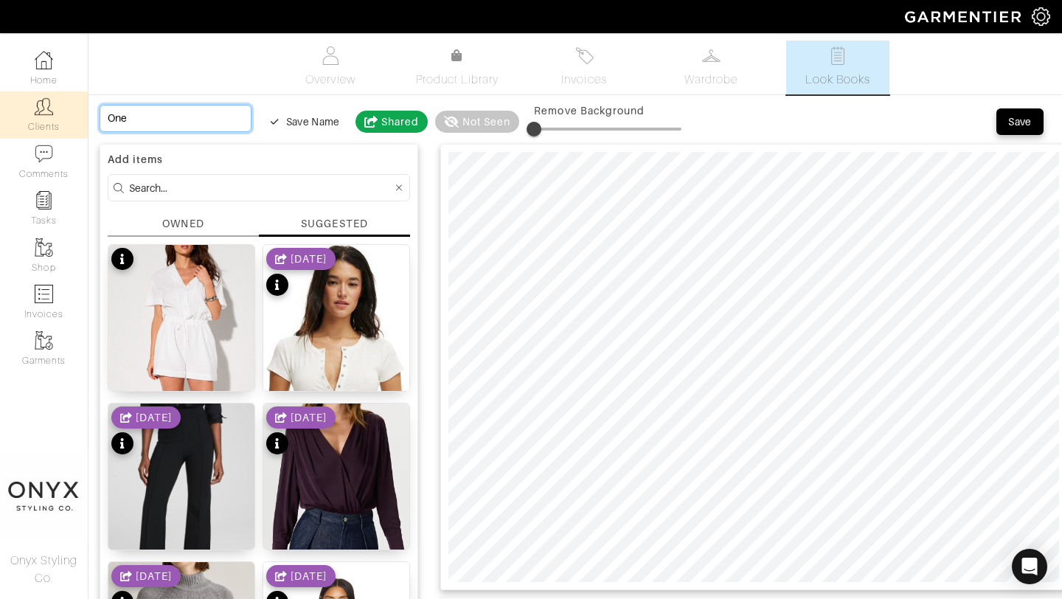
type input "One l"
type input "One la"
type input "One las"
type input "One last"
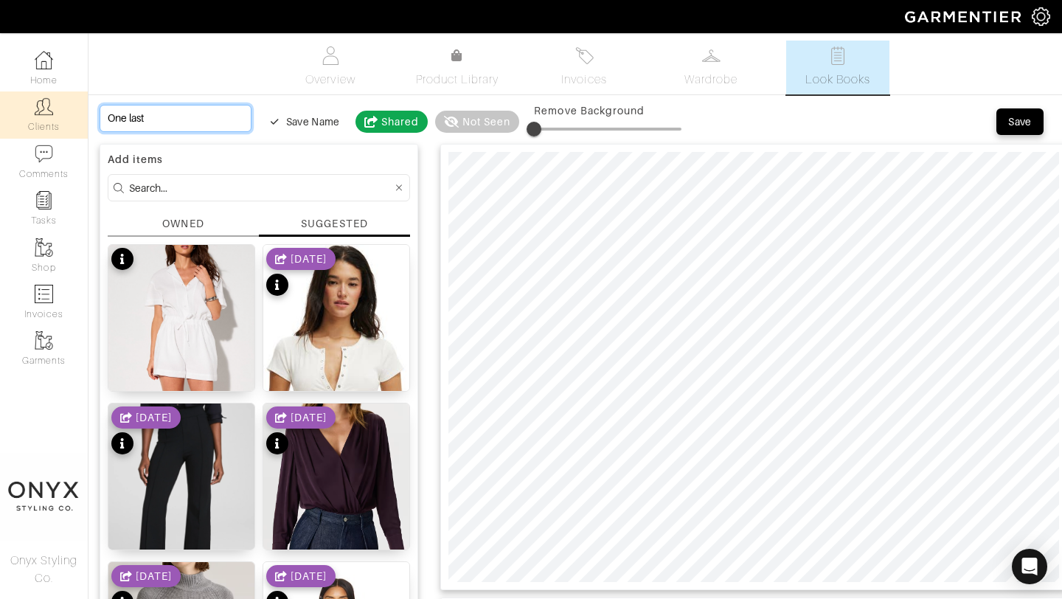
type input "One last"
type input "One last o"
type input "One last"
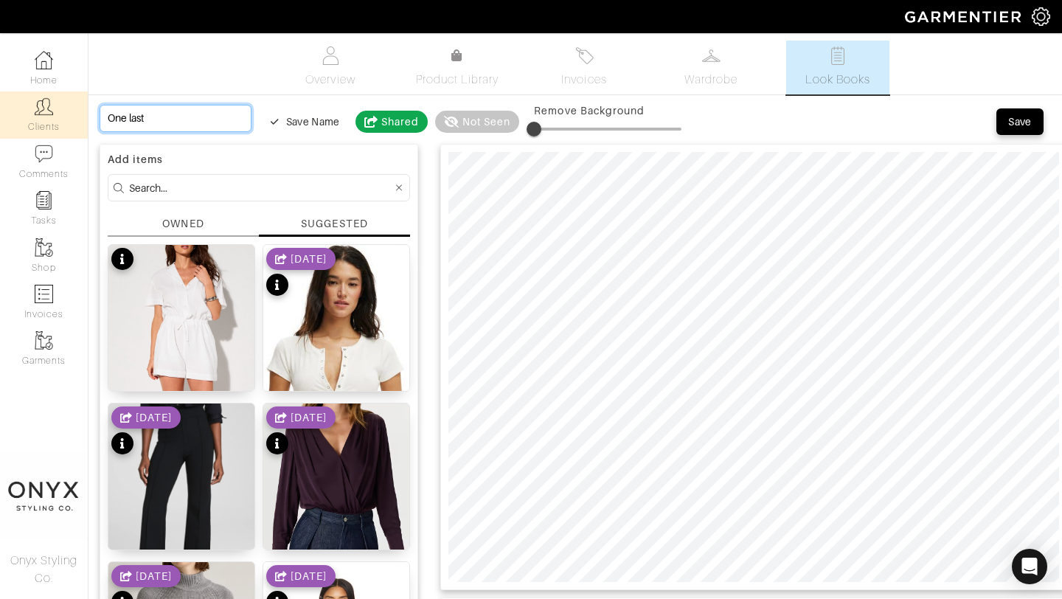
type input "One last r"
type input "One last ro"
type input "One last rom"
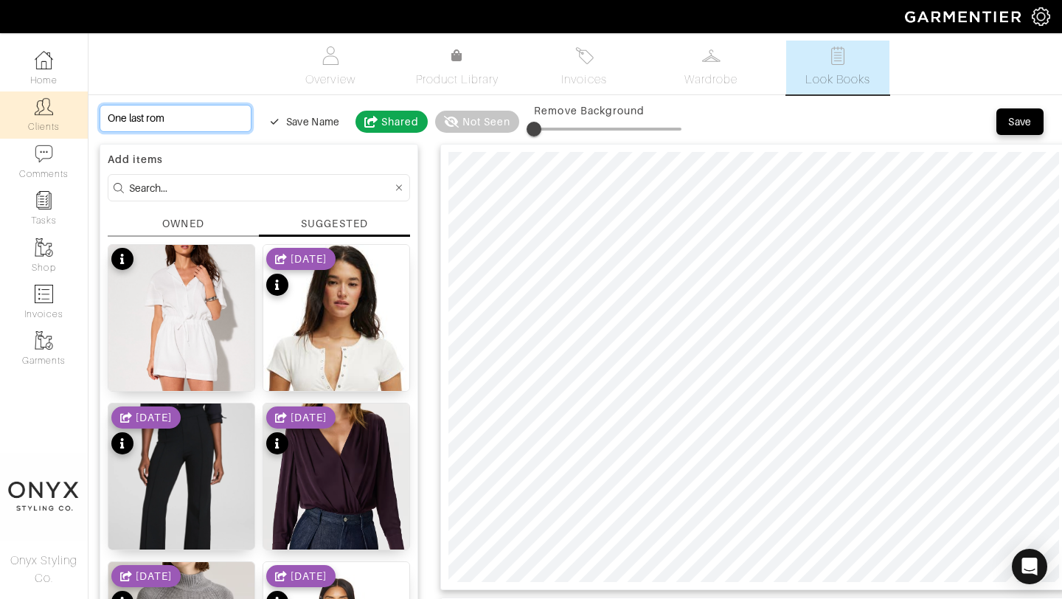
type input "One last romp"
type input "One last rompr"
type input "One last rompre"
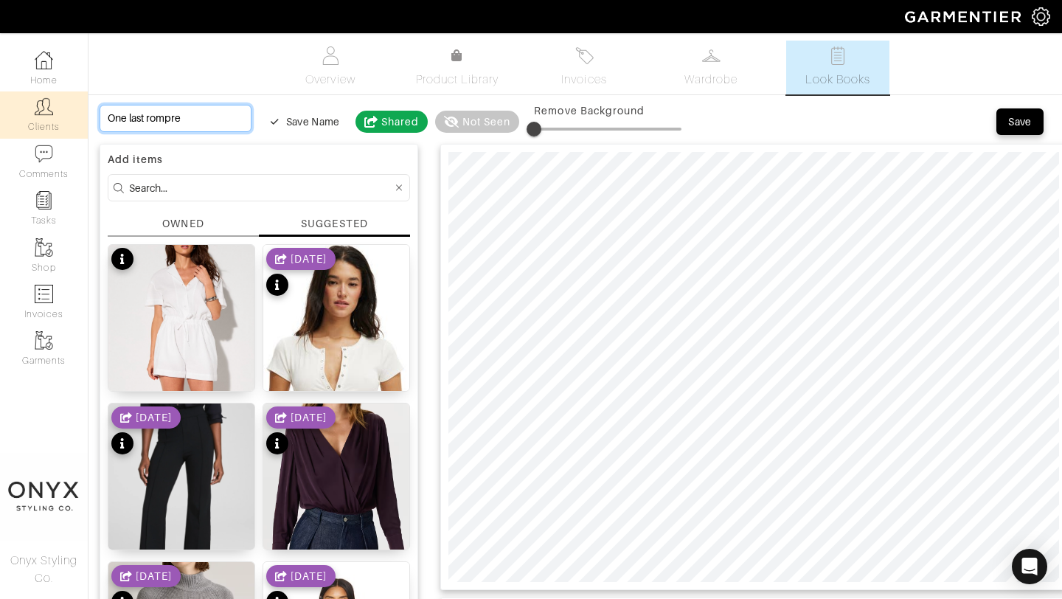
type input "One last romprer"
type input "One last rompre"
type input "One last rompr"
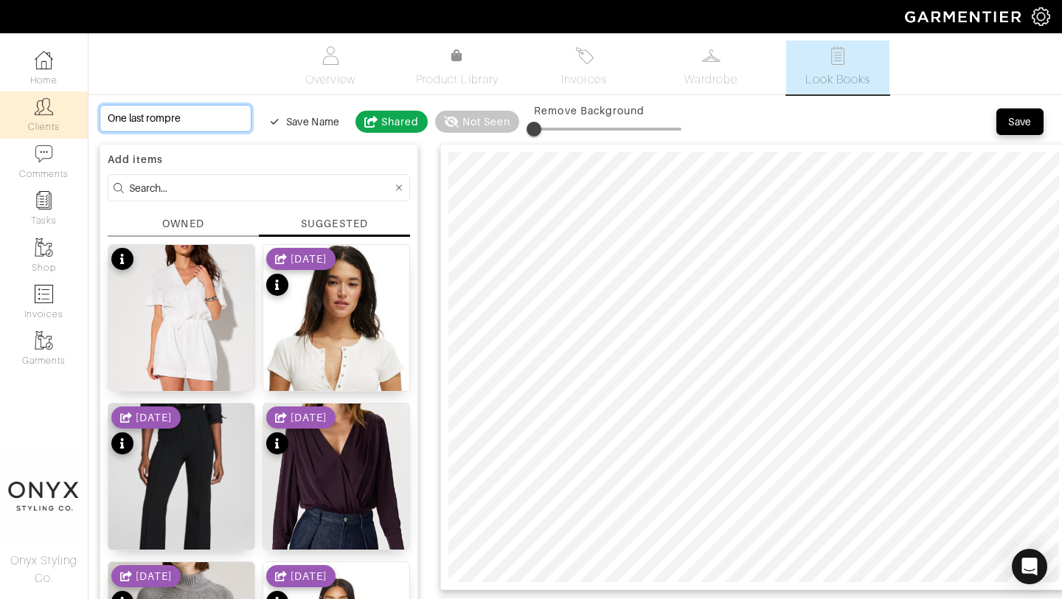
type input "One last rompr"
type input "One last romp"
type input "One last rompe"
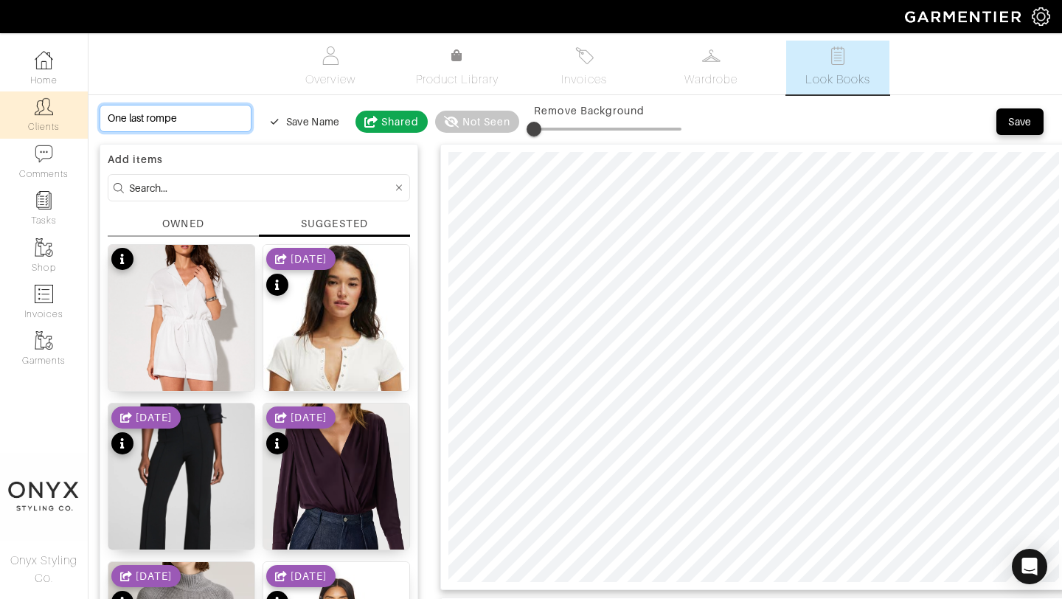
type input "One last romper"
type input "One last romper o"
type input "One last romper op"
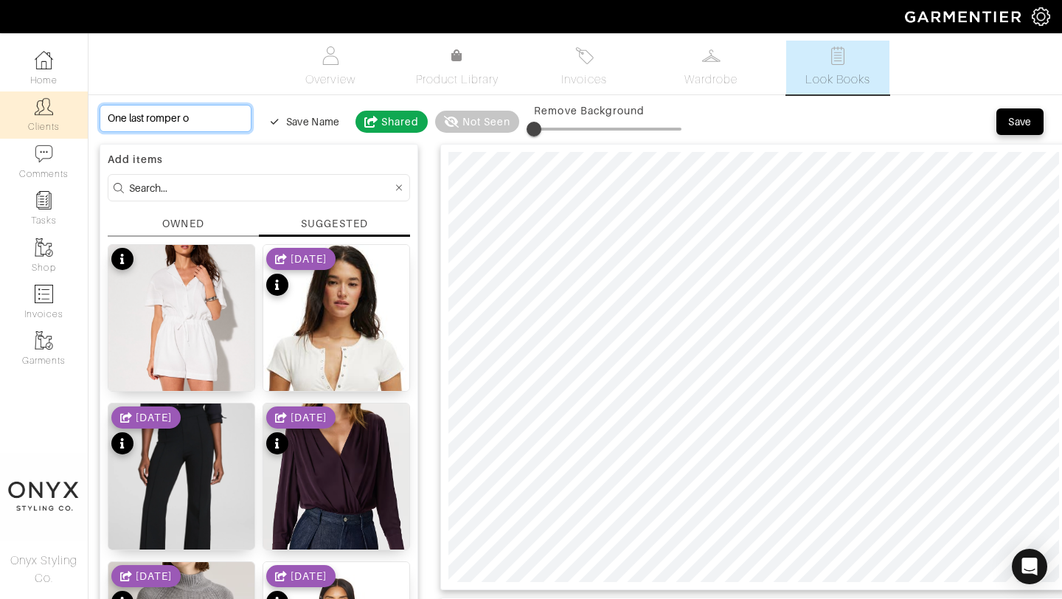
type input "One last romper op"
type input "One last romper opt"
type input "One last romper opti"
type input "One last romper optio"
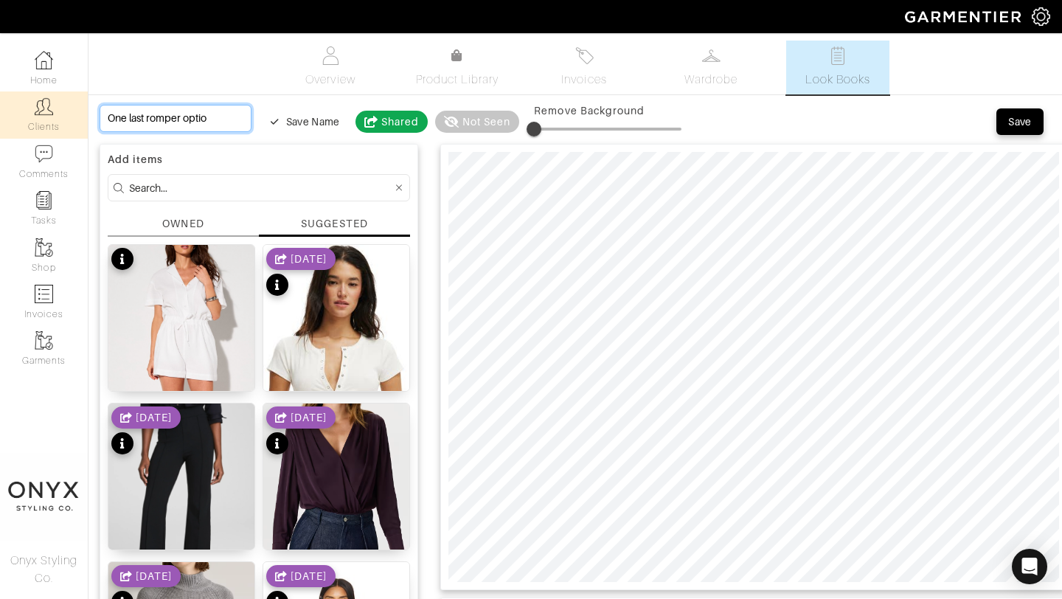
type input "One last romper option"
type input "One last romper option :"
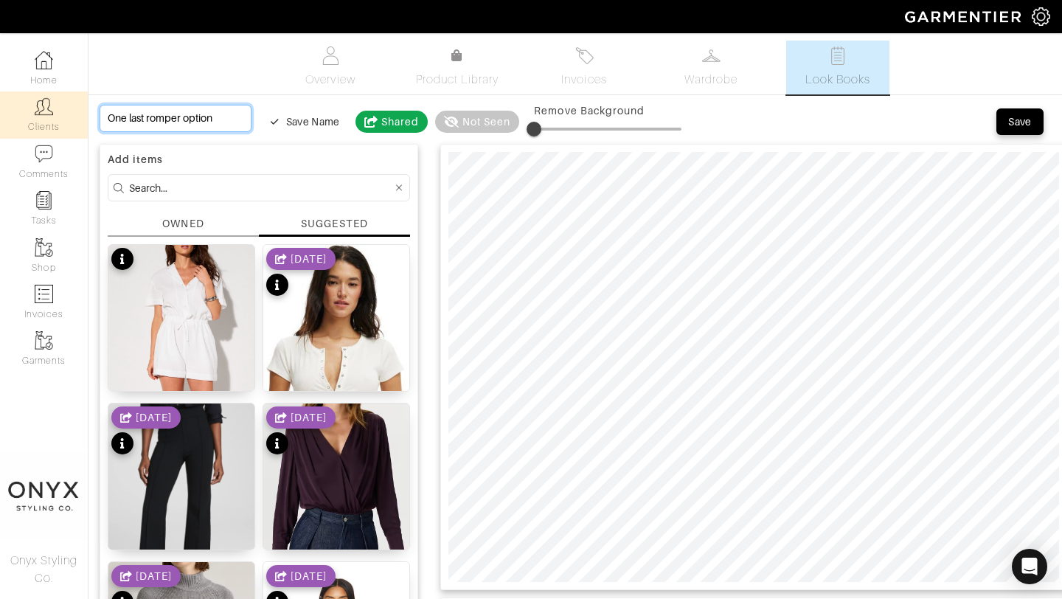
type input "One last romper option :"
type input "One last romper option :)"
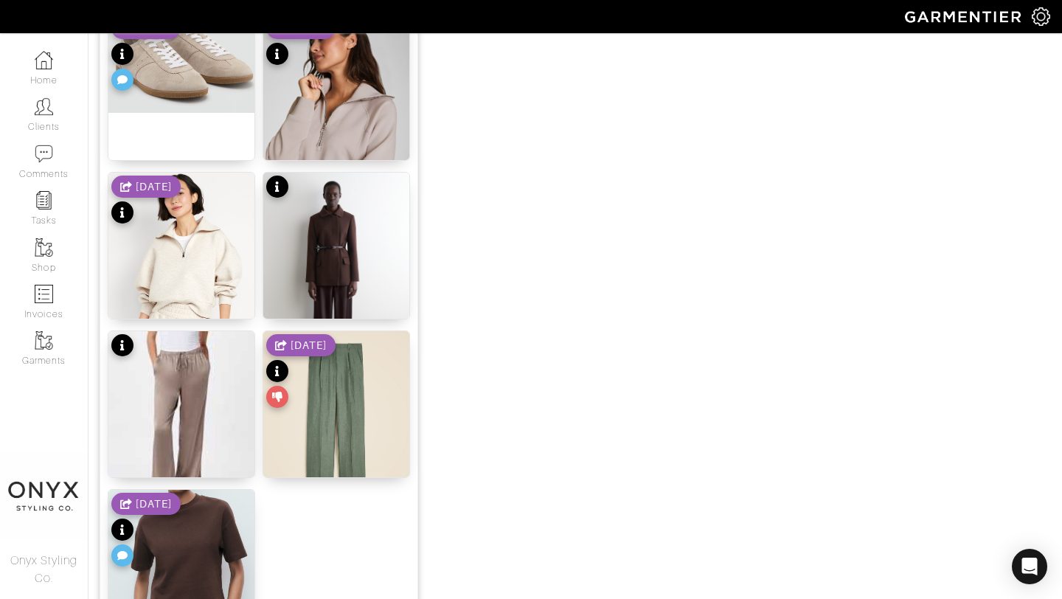
scroll to position [1813, 0]
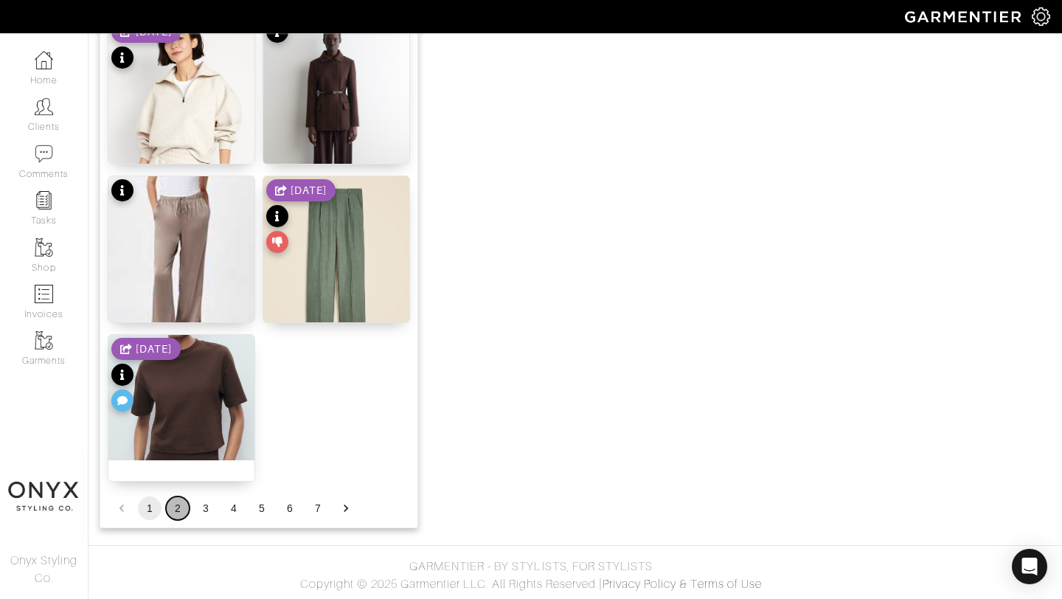
click at [177, 510] on button "2" at bounding box center [178, 509] width 24 height 24
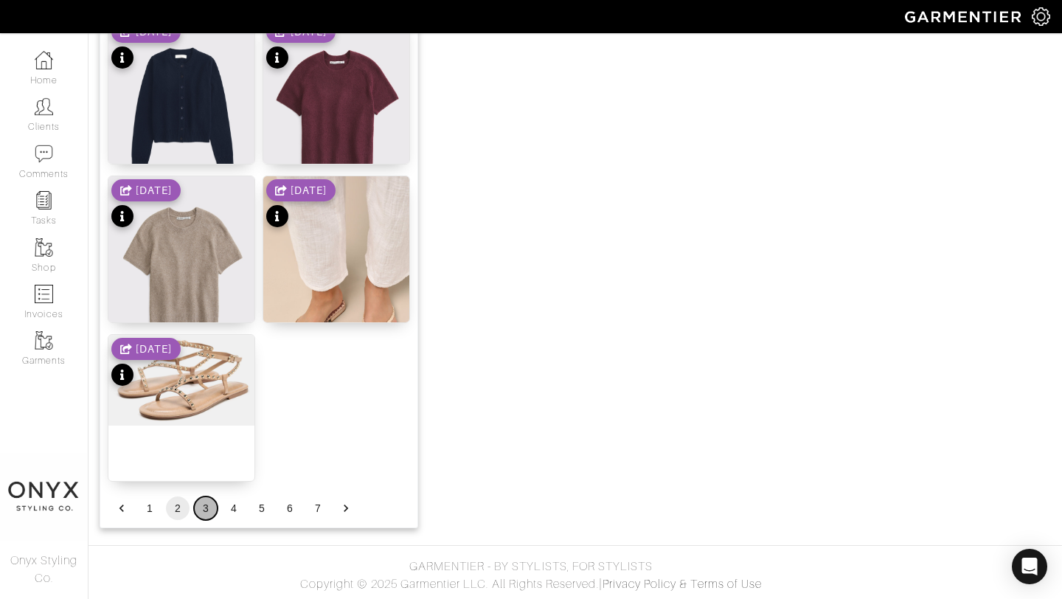
click at [204, 505] on button "3" at bounding box center [206, 509] width 24 height 24
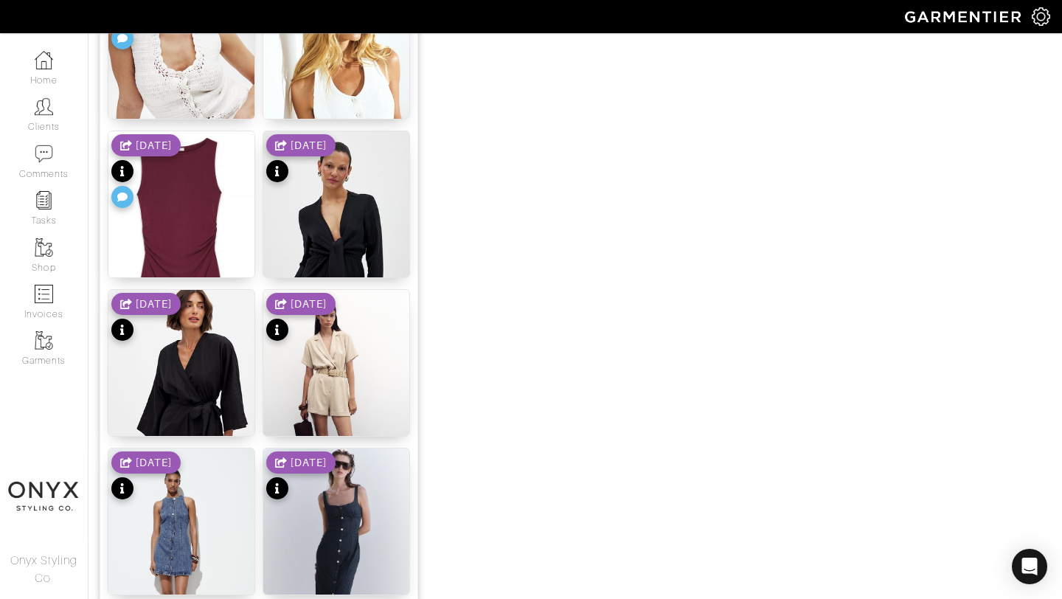
scroll to position [1058, 0]
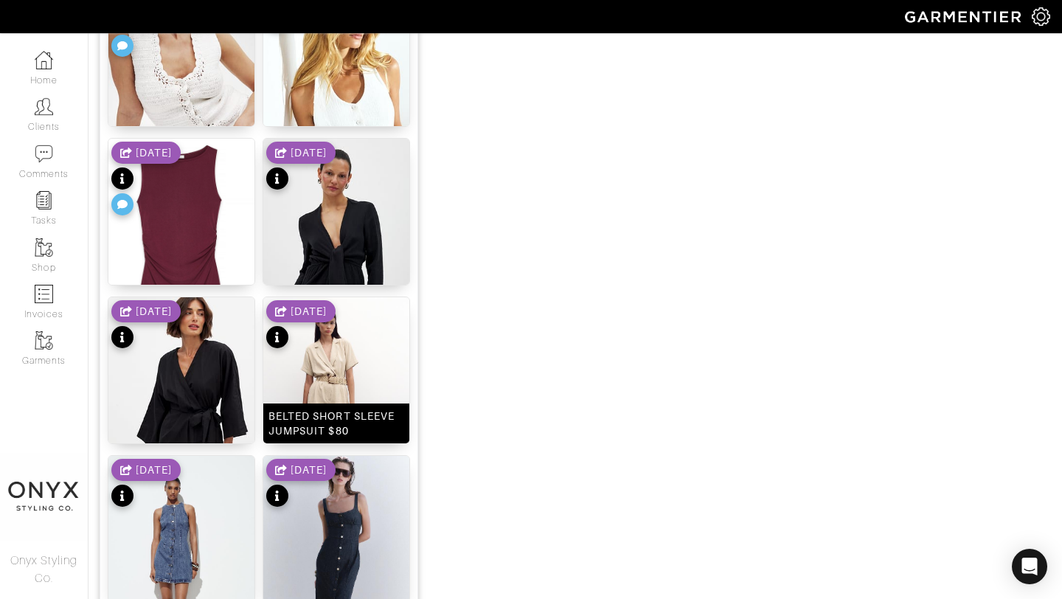
click at [341, 367] on img at bounding box center [336, 406] width 146 height 219
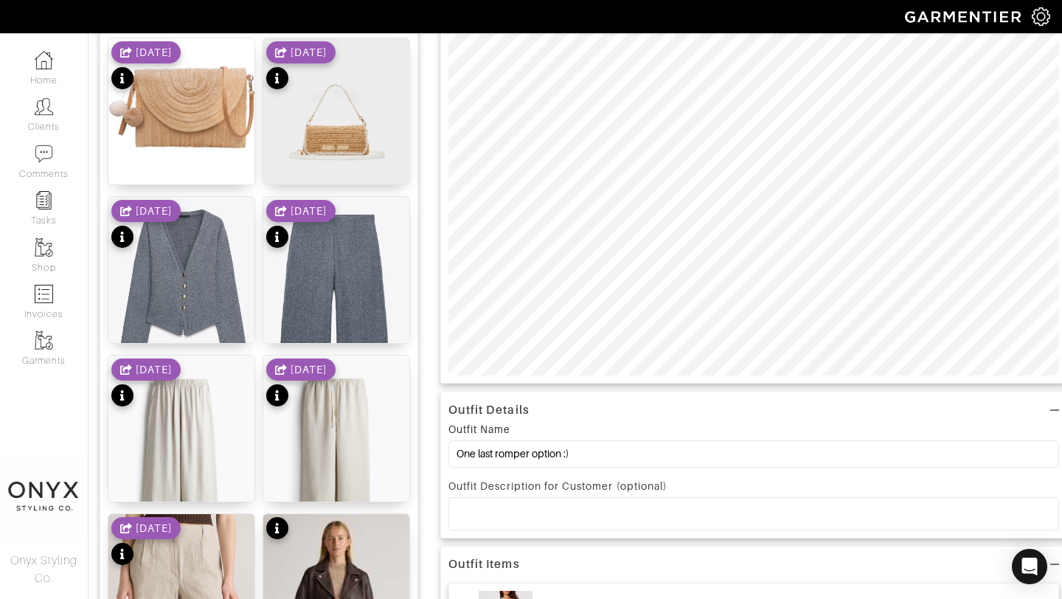
scroll to position [0, 0]
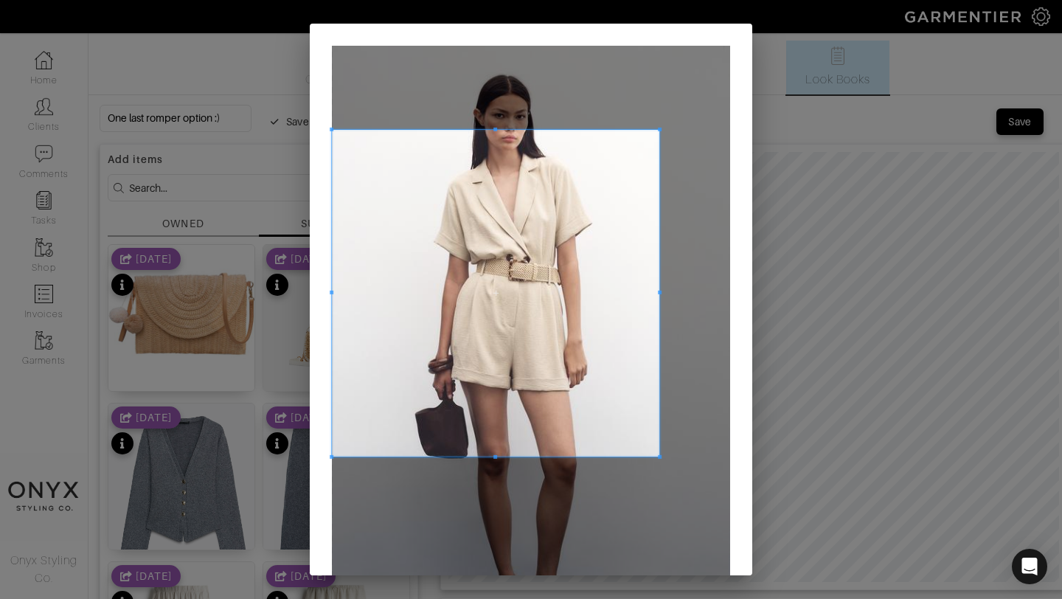
click at [660, 129] on span at bounding box center [660, 130] width 4 height 4
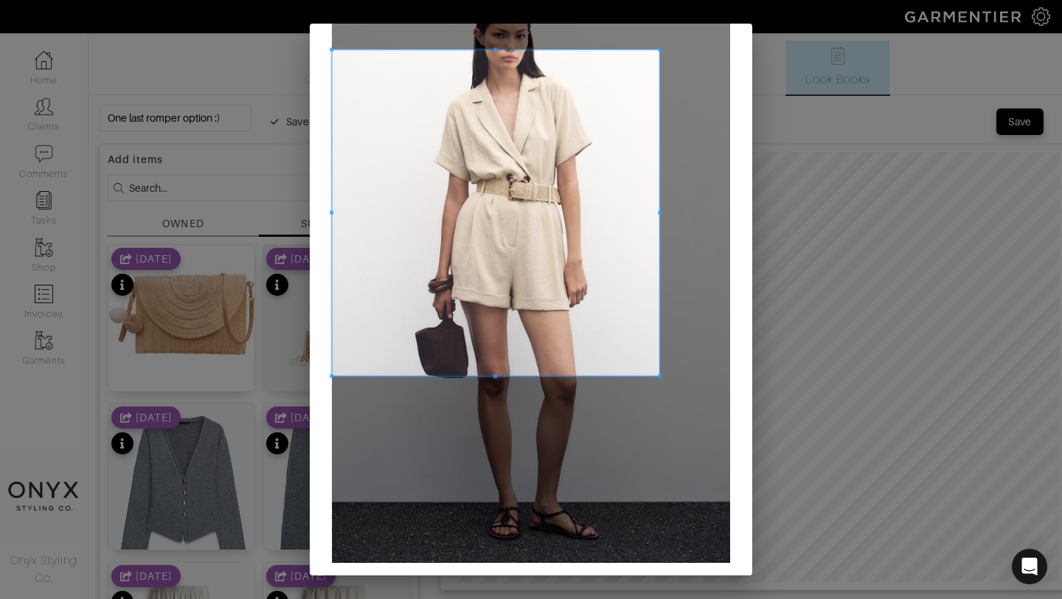
scroll to position [131, 0]
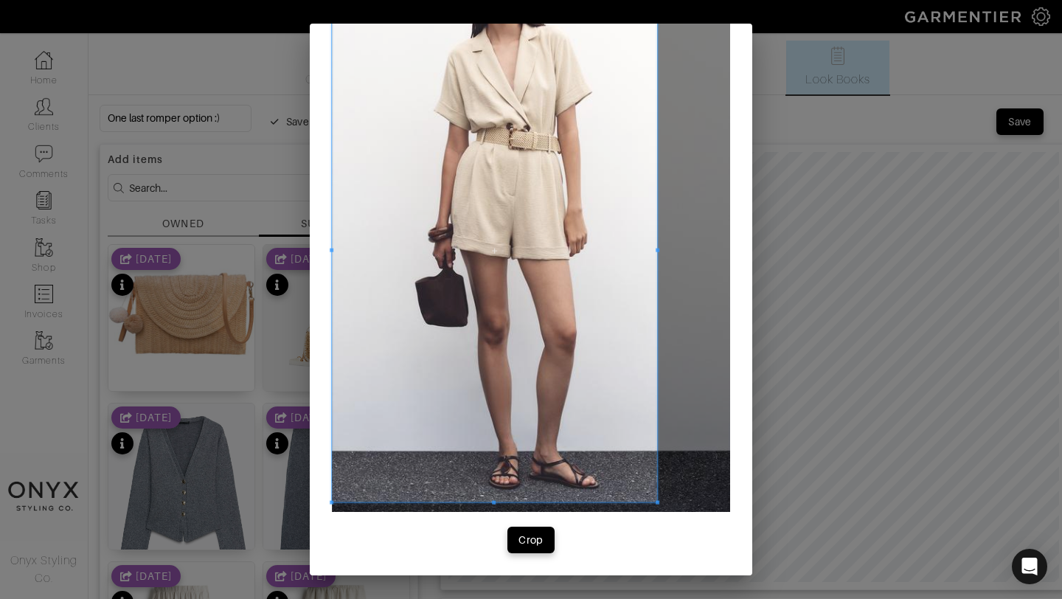
click at [657, 502] on span at bounding box center [658, 503] width 4 height 4
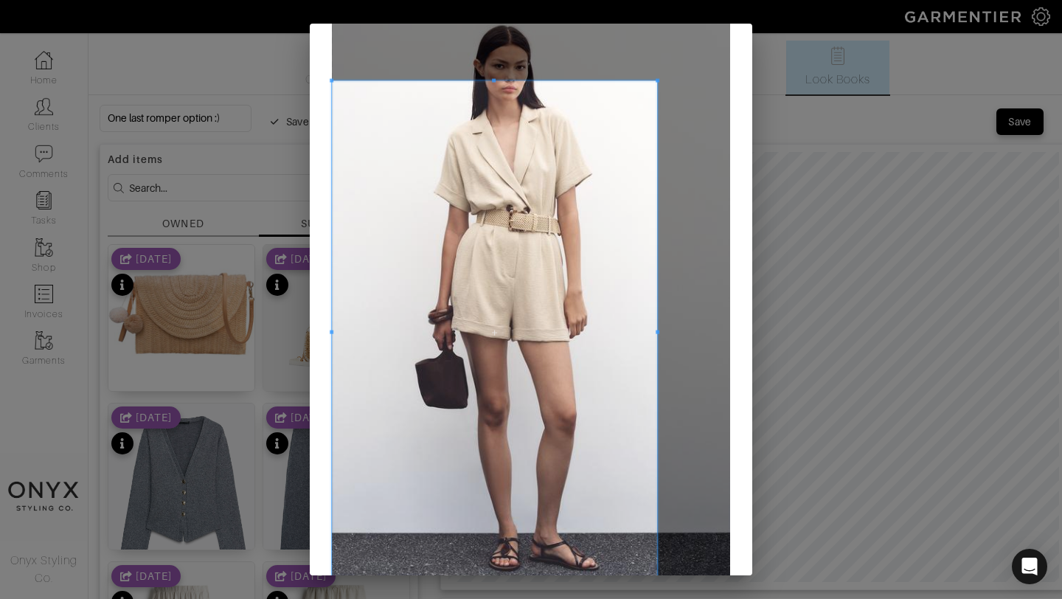
scroll to position [38, 0]
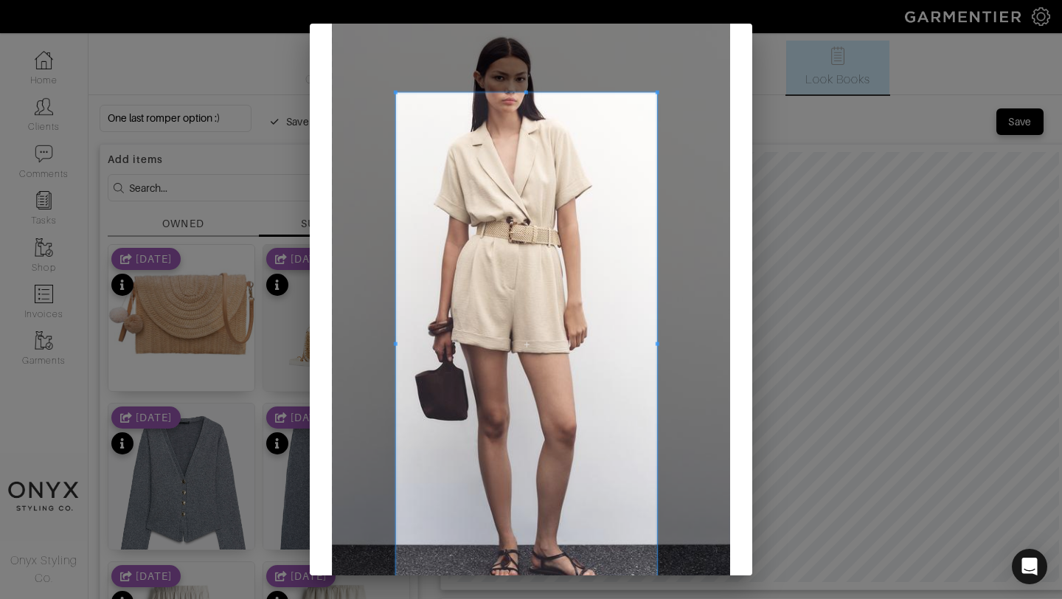
click at [396, 345] on div at bounding box center [526, 344] width 261 height 503
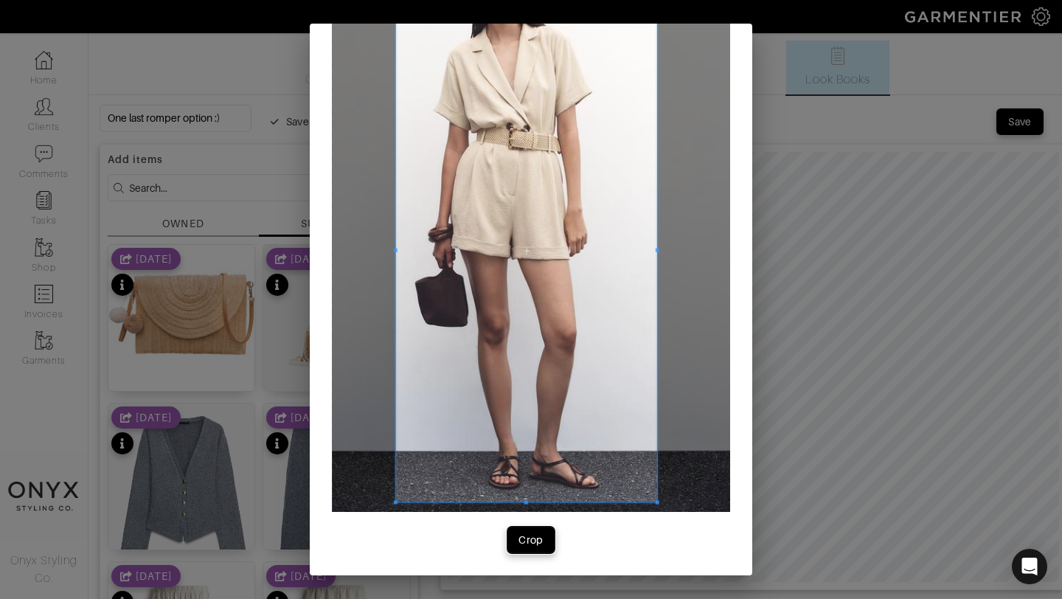
click at [531, 546] on div "Crop" at bounding box center [531, 540] width 25 height 15
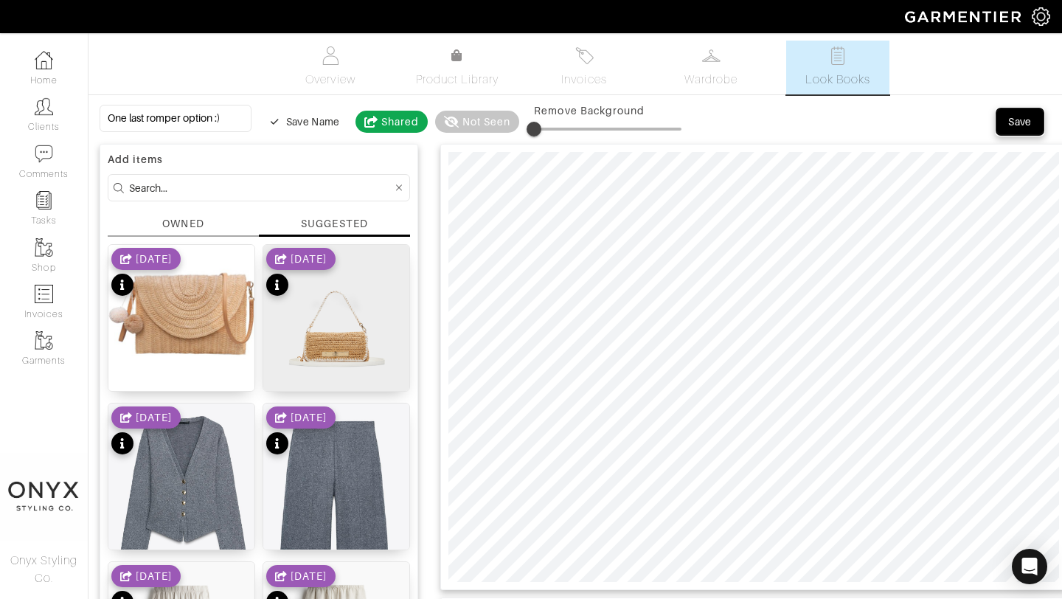
click at [1020, 125] on div "Save" at bounding box center [1021, 121] width 24 height 15
